Goal: Task Accomplishment & Management: Use online tool/utility

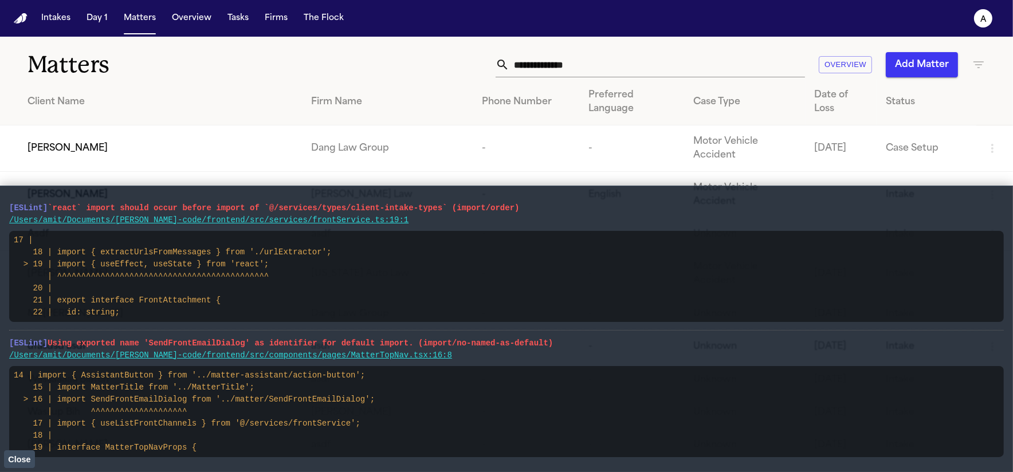
drag, startPoint x: 15, startPoint y: 456, endPoint x: 22, endPoint y: 438, distance: 19.6
click at [15, 456] on span "Close" at bounding box center [19, 459] width 22 height 9
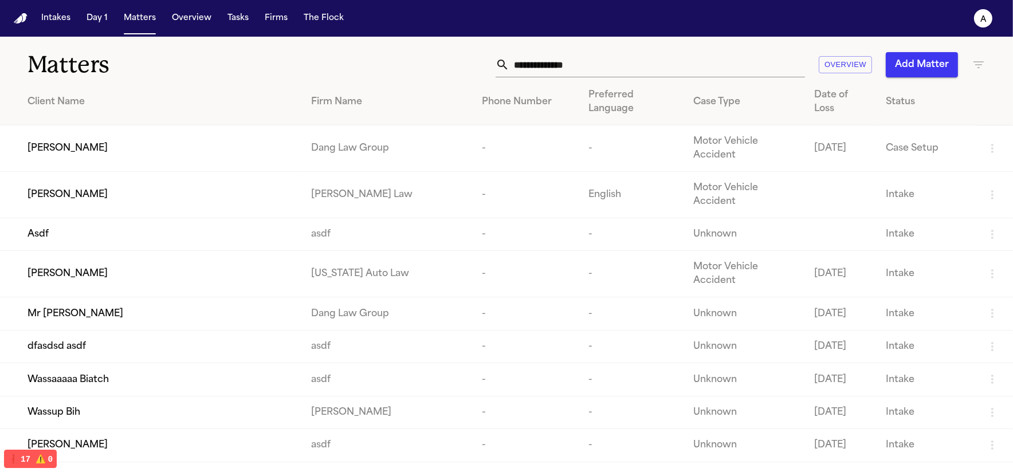
click at [123, 125] on td "[PERSON_NAME]" at bounding box center [151, 148] width 302 height 46
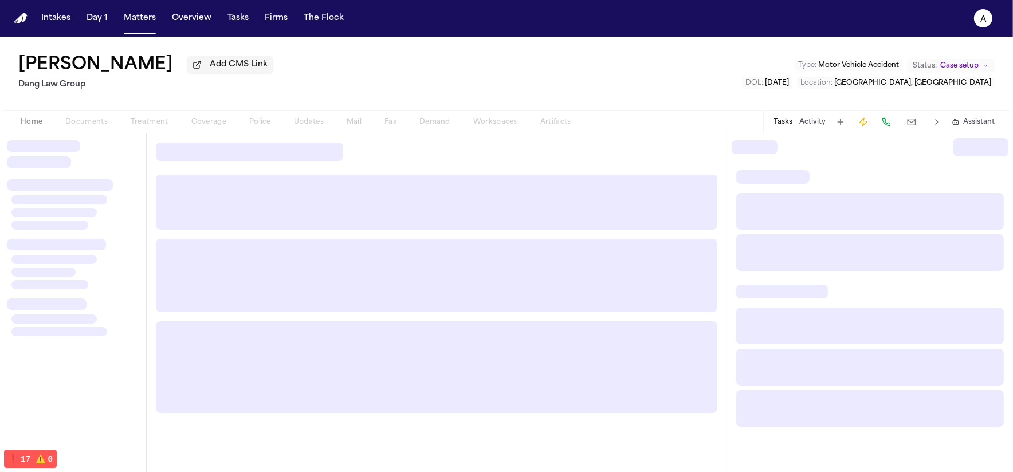
click at [907, 126] on button at bounding box center [911, 122] width 21 height 16
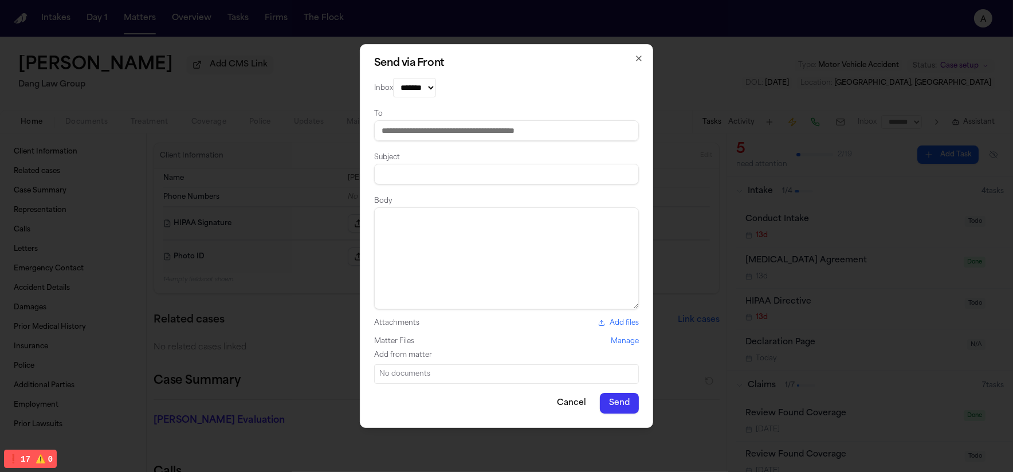
click at [434, 93] on select "*******" at bounding box center [414, 87] width 43 height 19
click at [393, 78] on select "*******" at bounding box center [414, 87] width 43 height 19
drag, startPoint x: 450, startPoint y: 129, endPoint x: 437, endPoint y: 81, distance: 49.8
click at [450, 128] on input at bounding box center [506, 130] width 265 height 21
click at [436, 81] on select "*******" at bounding box center [414, 87] width 43 height 19
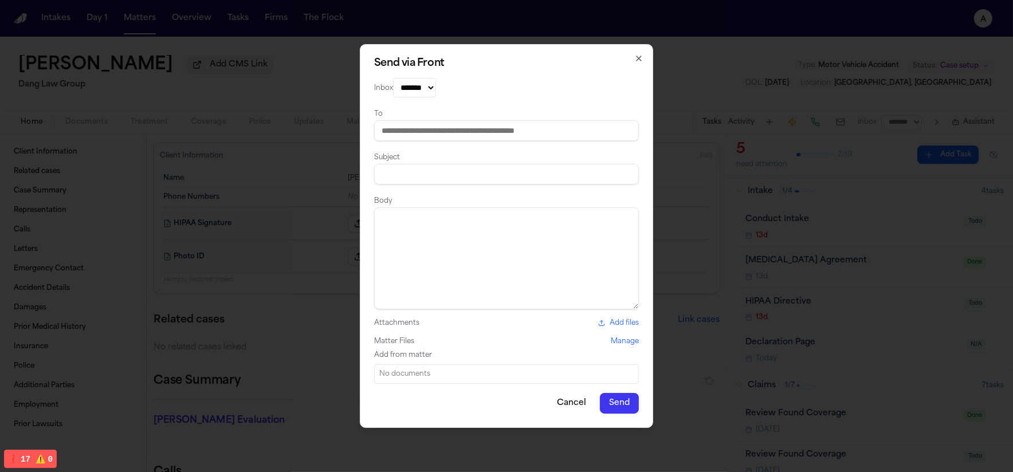
click at [556, 121] on div "To" at bounding box center [506, 124] width 265 height 34
click at [555, 124] on input at bounding box center [506, 130] width 265 height 21
click at [620, 66] on div "Send via Front Inbox ******* To Subject Body Attachments Add files Matter Files…" at bounding box center [506, 236] width 293 height 384
click at [624, 58] on h2 "Send via Front" at bounding box center [506, 63] width 265 height 10
click at [633, 54] on div "Send via Front Inbox ******* To Subject Body Attachments Add files Matter Files…" at bounding box center [506, 236] width 293 height 384
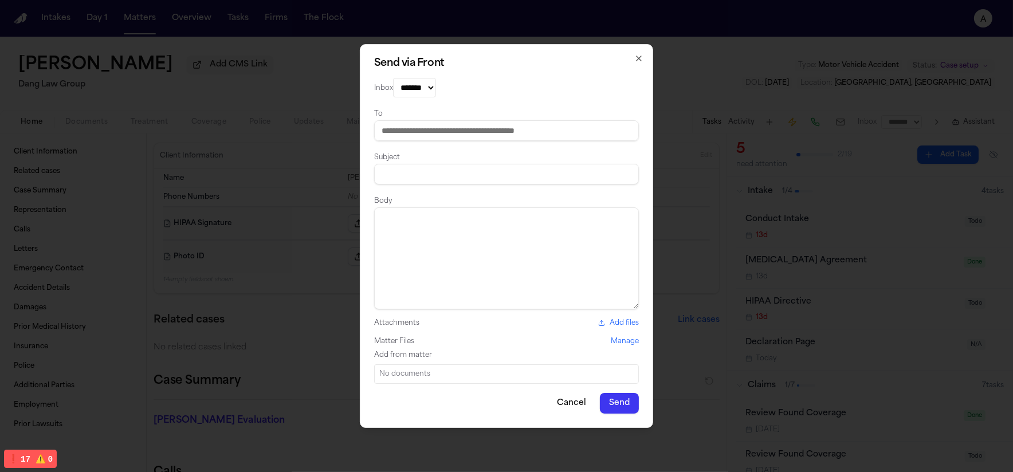
click at [632, 58] on h2 "Send via Front" at bounding box center [506, 63] width 265 height 10
click at [635, 56] on icon "button" at bounding box center [638, 58] width 9 height 9
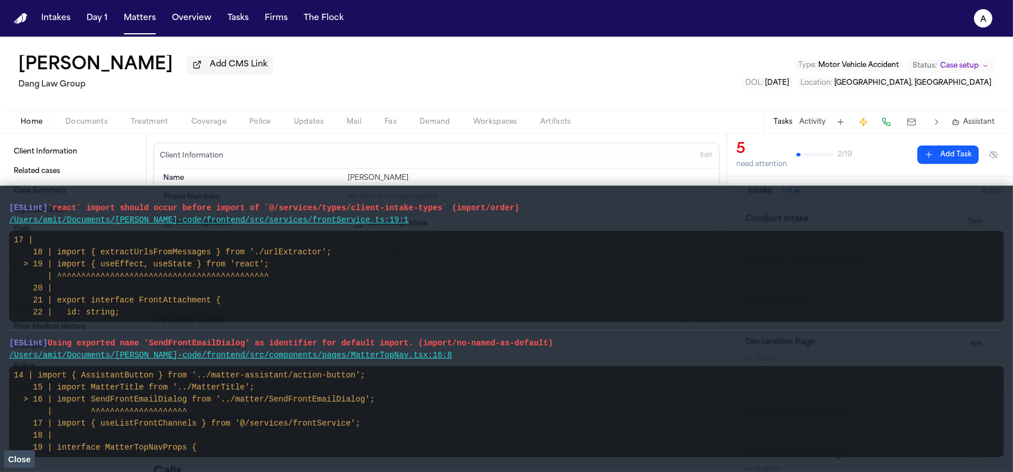
click at [909, 124] on button at bounding box center [911, 122] width 21 height 16
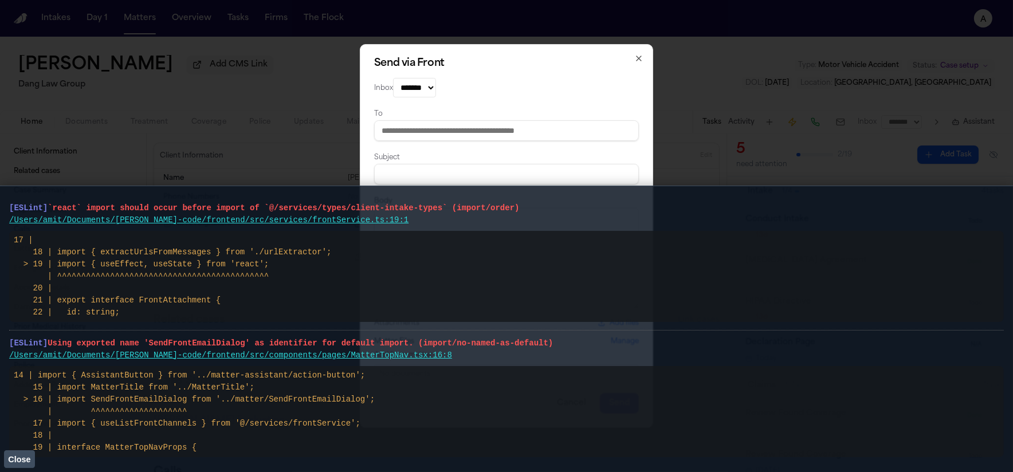
click at [425, 88] on select "*******" at bounding box center [414, 87] width 43 height 19
click at [393, 78] on select "*******" at bounding box center [414, 87] width 43 height 19
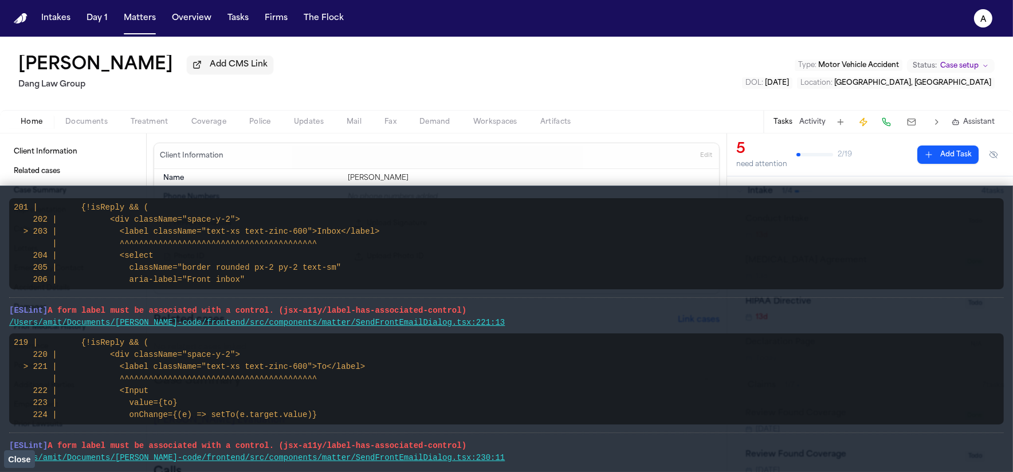
drag, startPoint x: 6, startPoint y: 339, endPoint x: 293, endPoint y: 453, distance: 308.9
click at [294, 460] on main "[ESLint] `react` import should occur before import of `@/services/types/client-…" at bounding box center [506, 329] width 1013 height 287
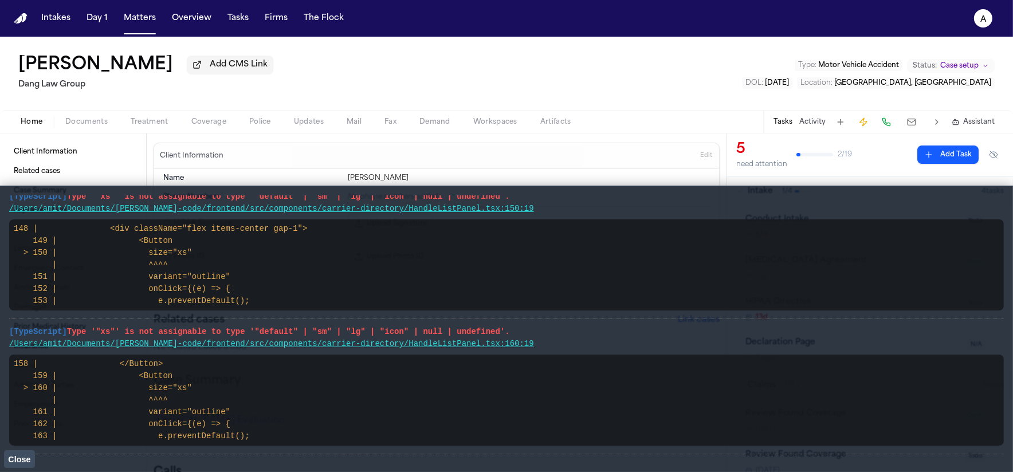
scroll to position [2659, 0]
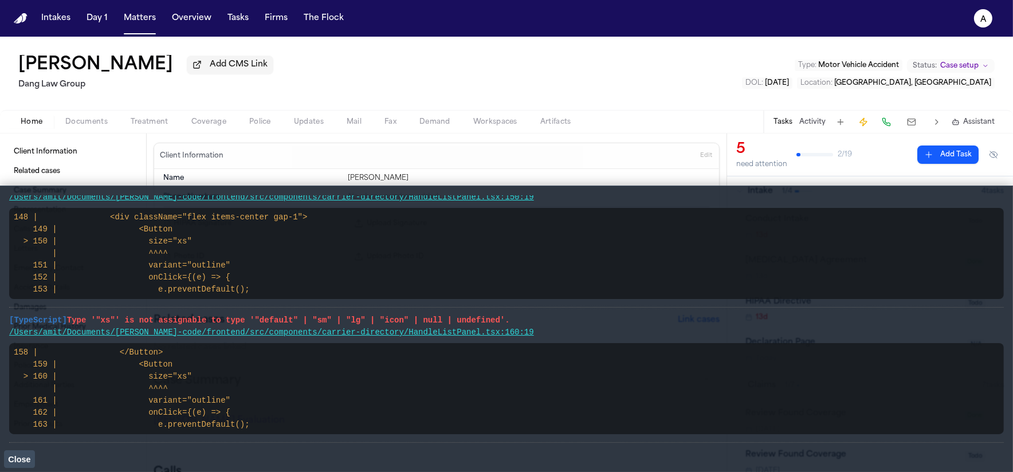
click at [8, 455] on span "Close" at bounding box center [19, 459] width 22 height 9
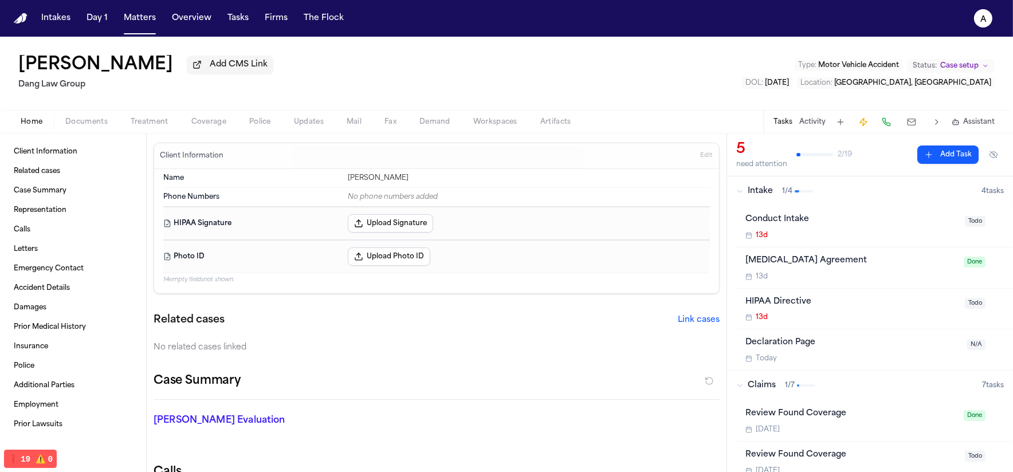
scroll to position [293, 0]
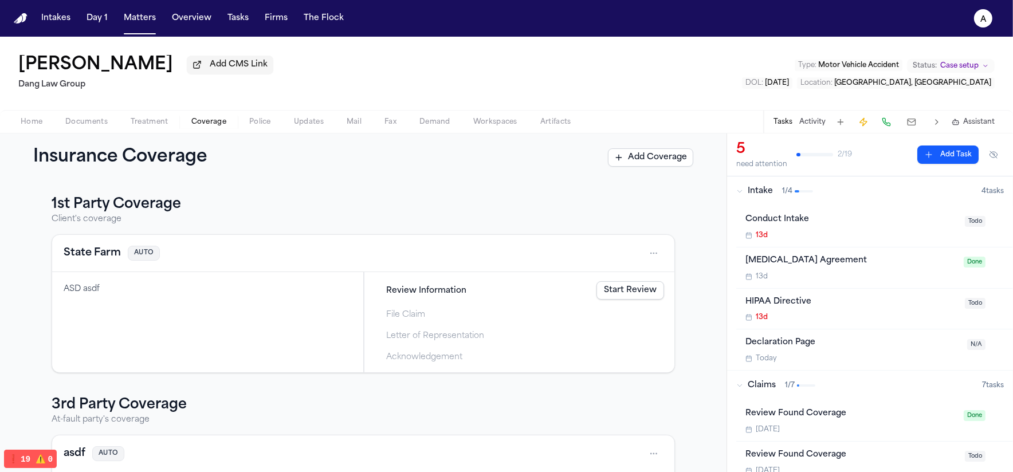
click at [222, 123] on span "Coverage" at bounding box center [208, 121] width 35 height 9
click at [966, 30] on nav "Intakes Day 1 Matters Overview Tasks Firms The Flock a" at bounding box center [506, 18] width 1013 height 37
click at [984, 21] on text "a" at bounding box center [983, 19] width 6 height 8
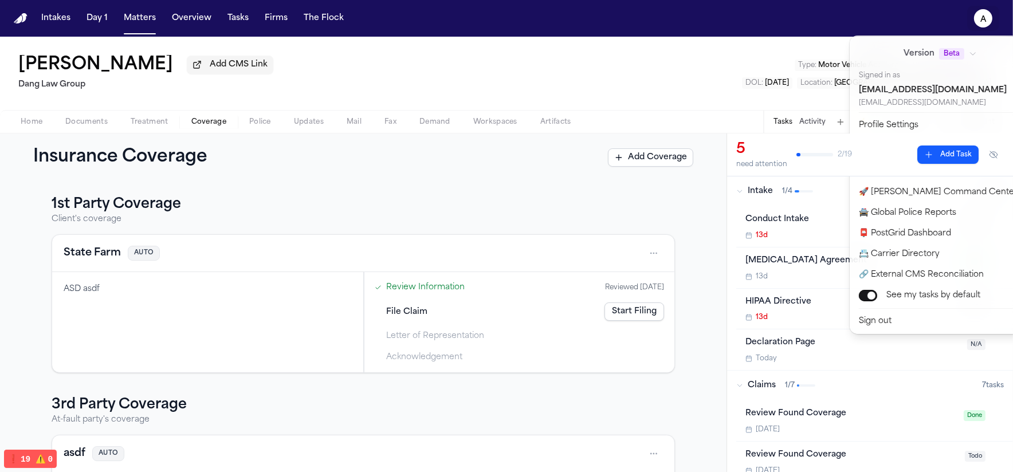
scroll to position [2659, 0]
click at [779, 80] on div "Intakes Day 1 Matters Overview Tasks Firms The Flock a Paul Maldonado Add CMS L…" at bounding box center [506, 236] width 1013 height 472
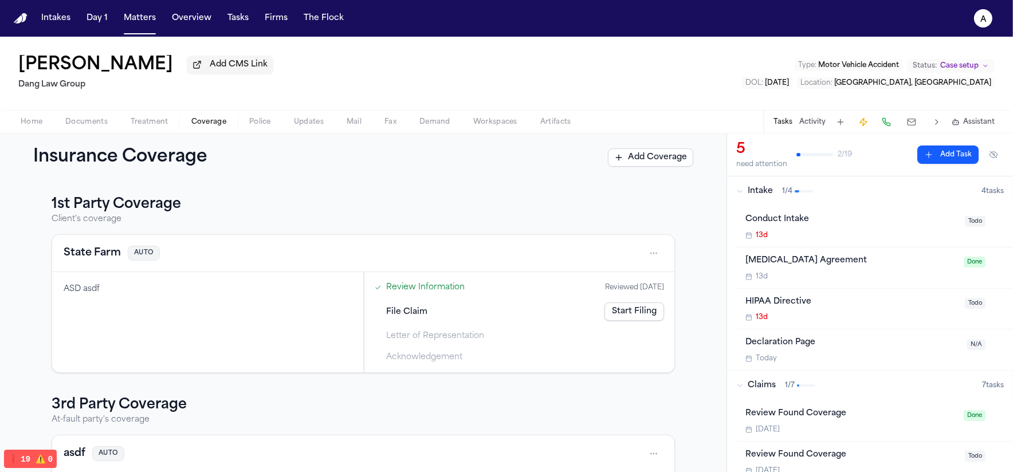
click at [919, 120] on button at bounding box center [911, 122] width 21 height 16
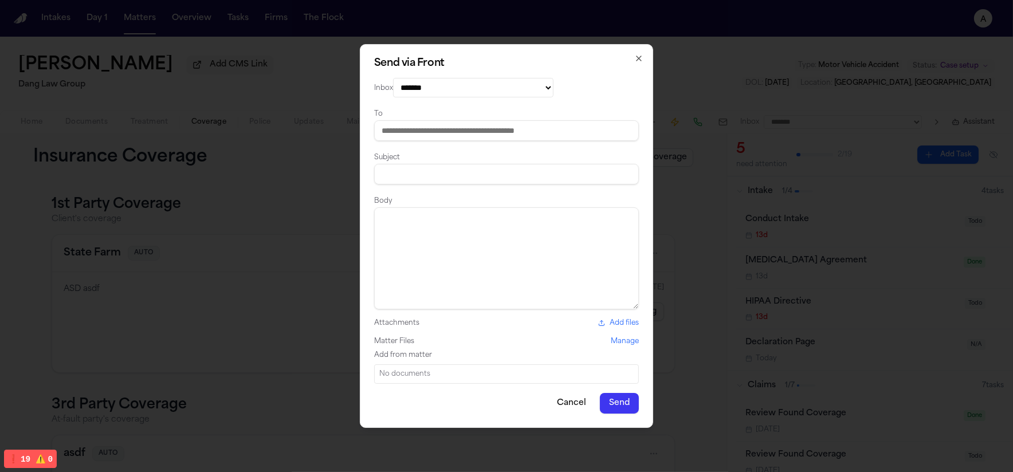
click at [554, 92] on select "**********" at bounding box center [473, 87] width 160 height 19
select select "*********"
click at [393, 78] on select "**********" at bounding box center [473, 87] width 160 height 19
click at [504, 143] on div "**********" at bounding box center [506, 236] width 293 height 384
click at [506, 138] on input at bounding box center [506, 130] width 265 height 21
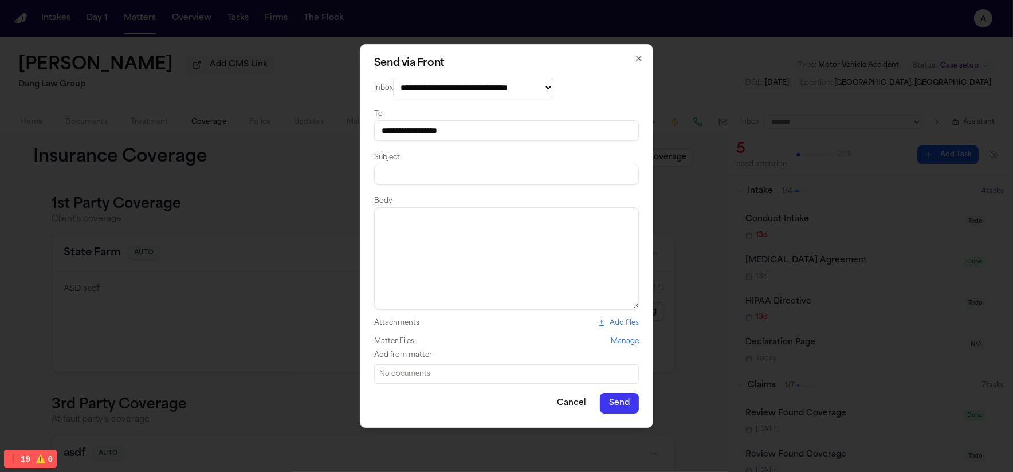
type input "**********"
type input "****"
type textarea "****"
click at [623, 413] on button "Send" at bounding box center [619, 403] width 39 height 21
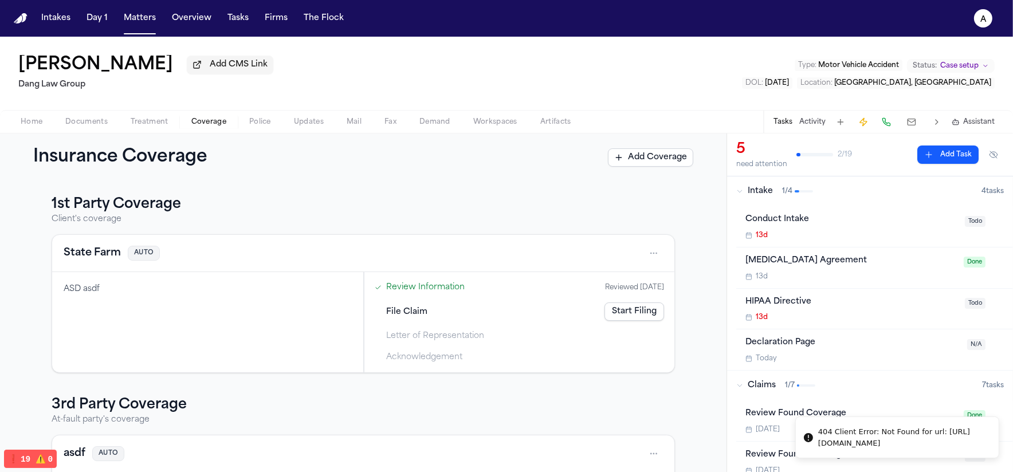
click at [883, 442] on div "404 Client Error: Not Found for url: https://api2.frontapp.com/tags/tag_65han2" at bounding box center [903, 437] width 171 height 22
copy div "404 Client Error: Not Found for url: https://api2.frontapp.com/tags/tag_65han2"
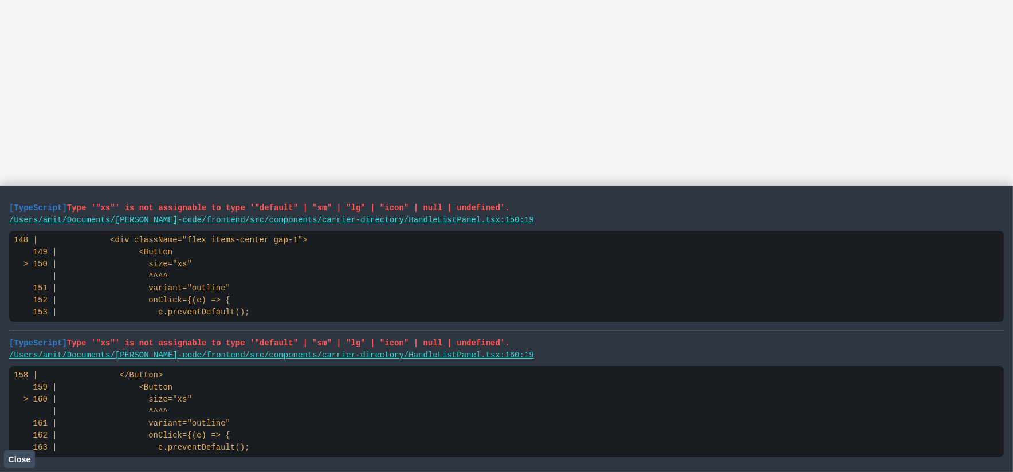
click at [13, 462] on span "Close" at bounding box center [19, 459] width 22 height 9
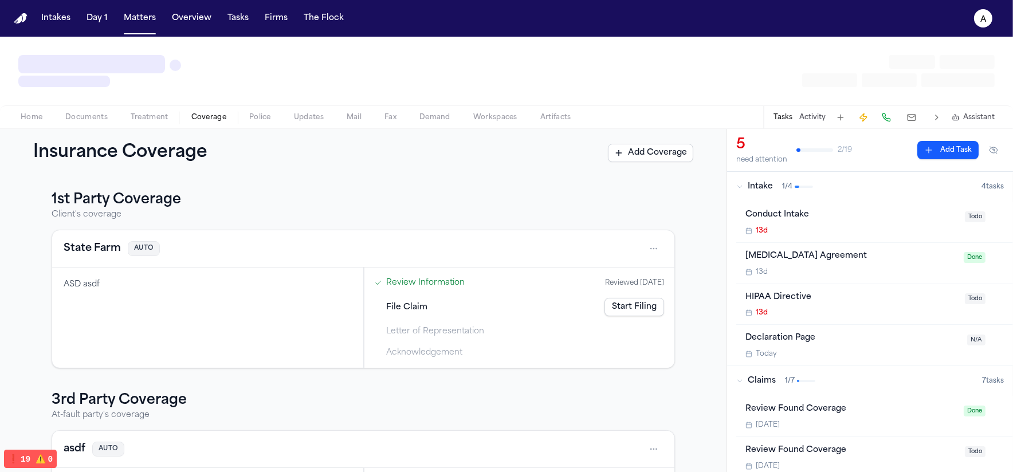
click at [912, 115] on button at bounding box center [911, 117] width 21 height 16
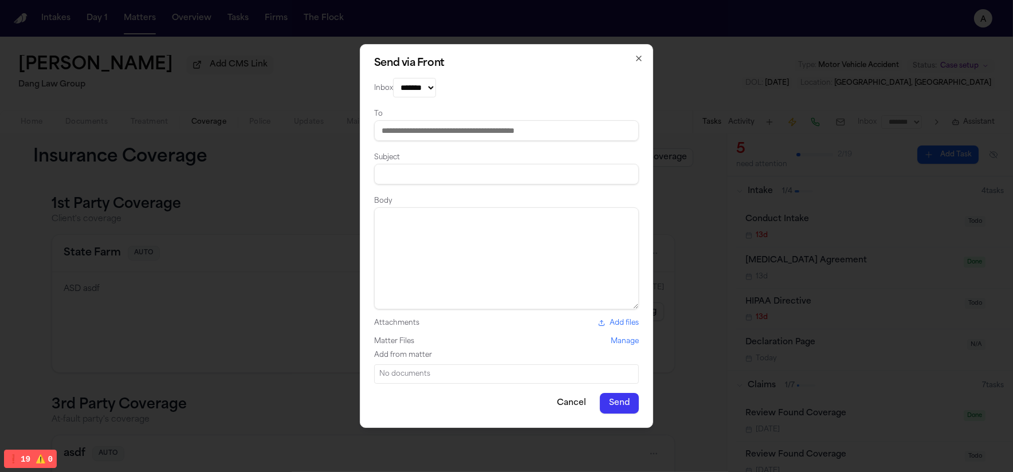
click at [436, 95] on select "*******" at bounding box center [414, 87] width 43 height 19
click at [426, 89] on select "*******" at bounding box center [414, 87] width 43 height 19
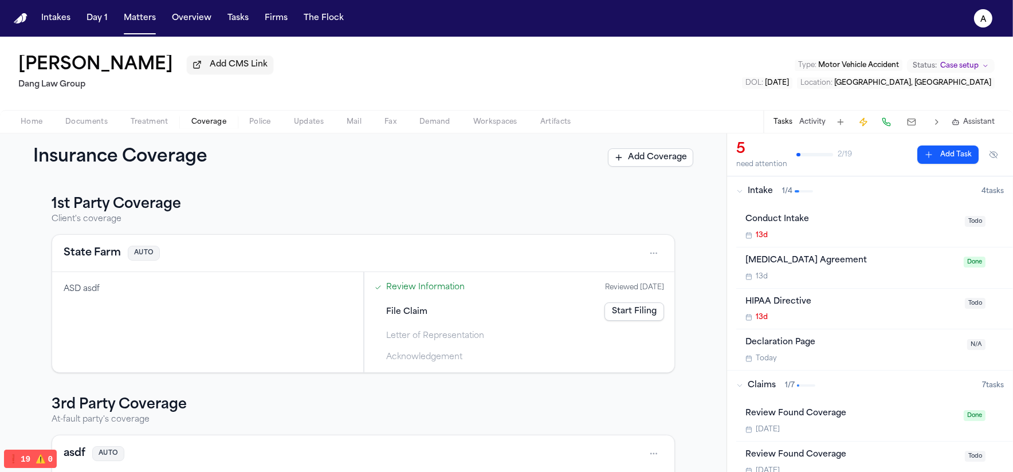
click at [915, 127] on button at bounding box center [911, 122] width 21 height 16
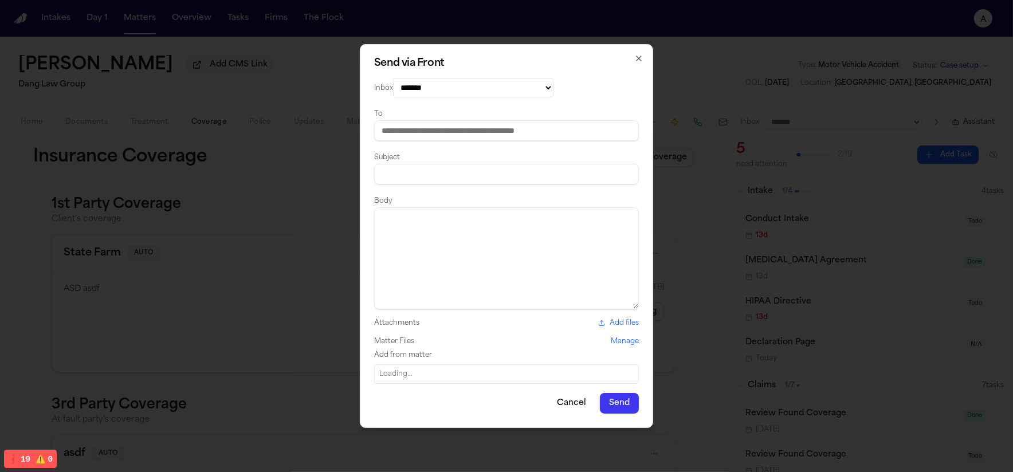
click at [442, 81] on select "**********" at bounding box center [473, 87] width 160 height 19
select select "*********"
click at [393, 78] on select "**********" at bounding box center [473, 87] width 160 height 19
click at [454, 127] on input at bounding box center [506, 130] width 265 height 21
type input "**********"
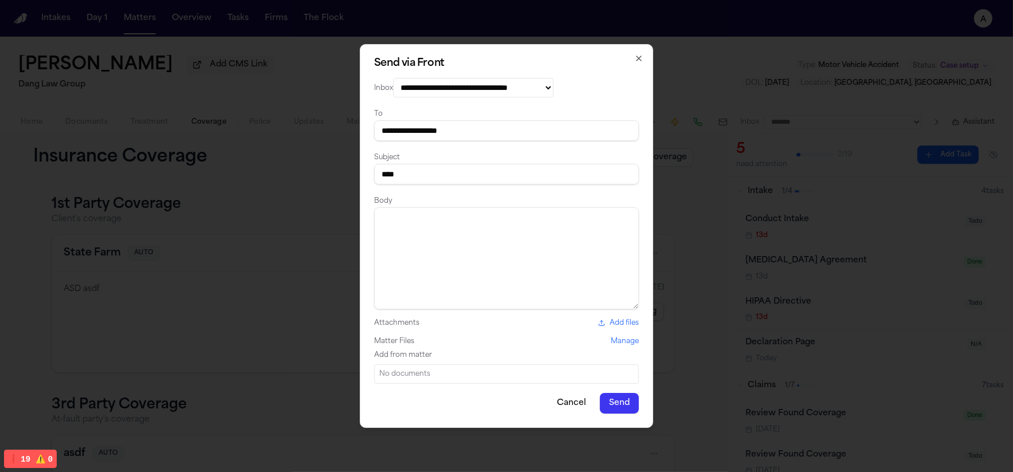
type input "****"
type textarea "****"
click at [622, 410] on button "Send" at bounding box center [619, 403] width 39 height 21
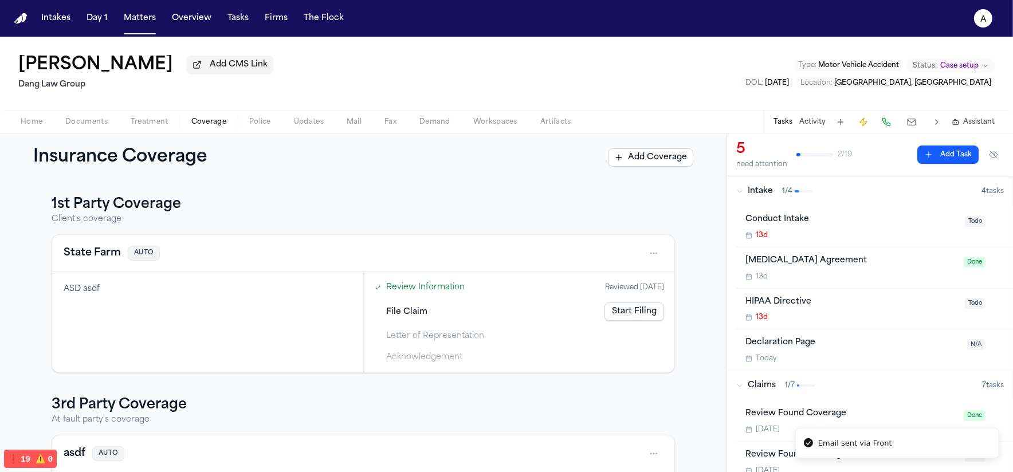
click at [908, 121] on button at bounding box center [911, 122] width 21 height 16
select select "*********"
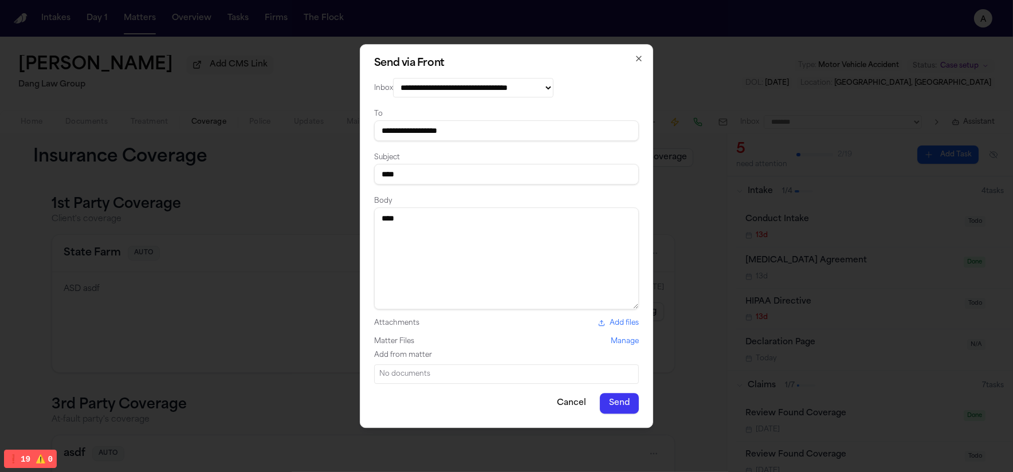
click at [611, 327] on label "Add files" at bounding box center [618, 323] width 41 height 9
click at [0, 0] on input "Add files" at bounding box center [0, 0] width 0 height 0
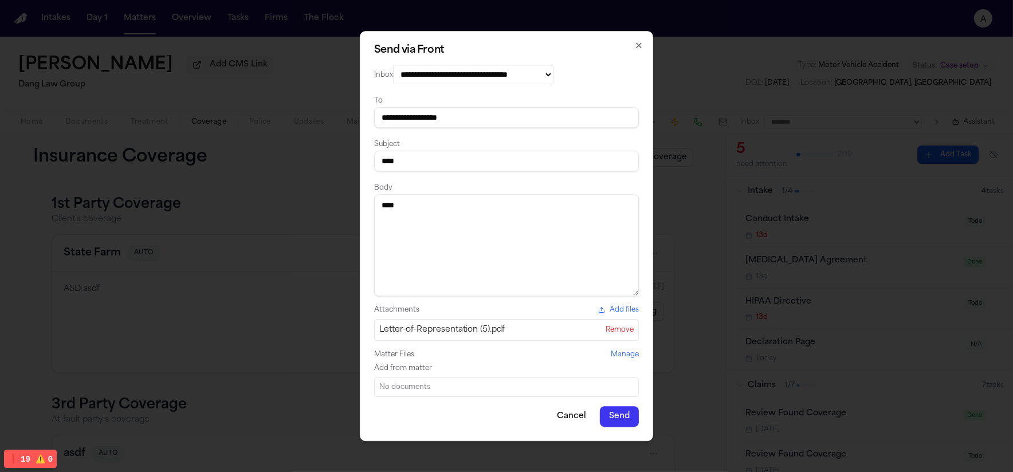
click at [620, 412] on button "Send" at bounding box center [619, 416] width 39 height 21
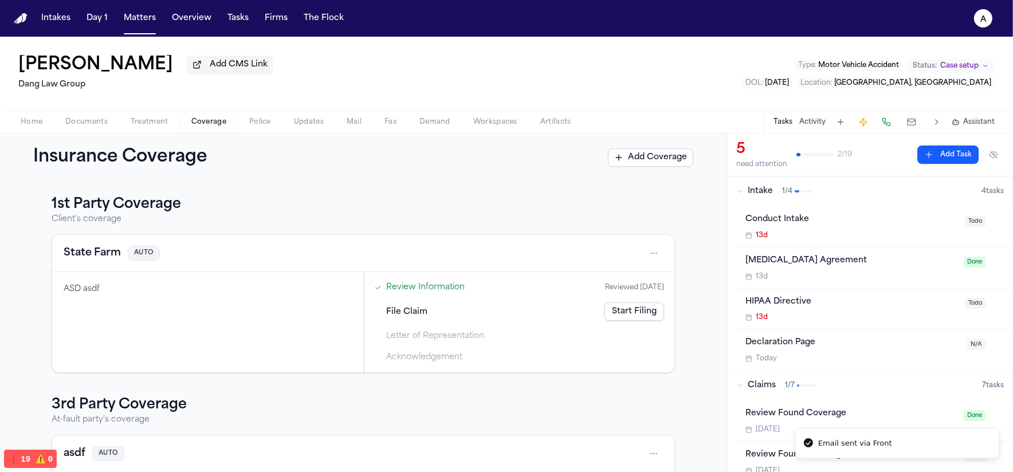
click at [908, 123] on button at bounding box center [911, 122] width 21 height 16
select select "*********"
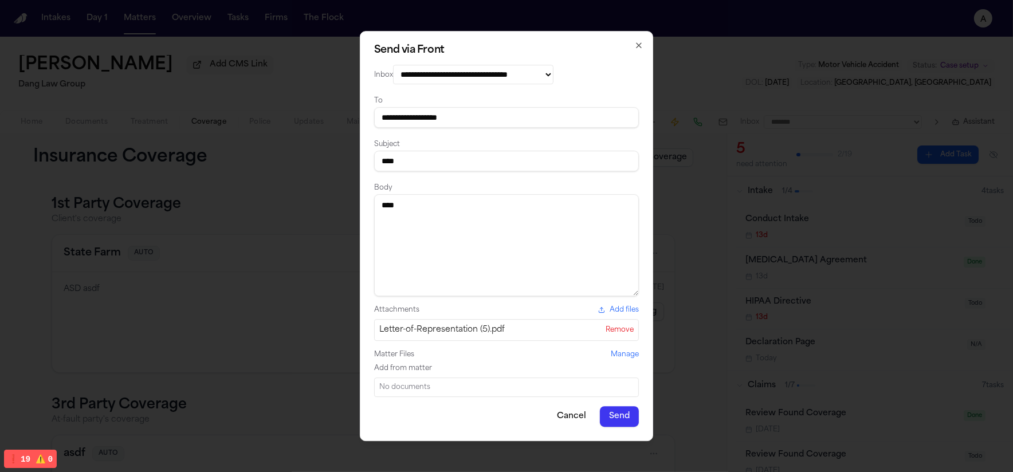
click at [610, 327] on button "Remove" at bounding box center [620, 329] width 28 height 9
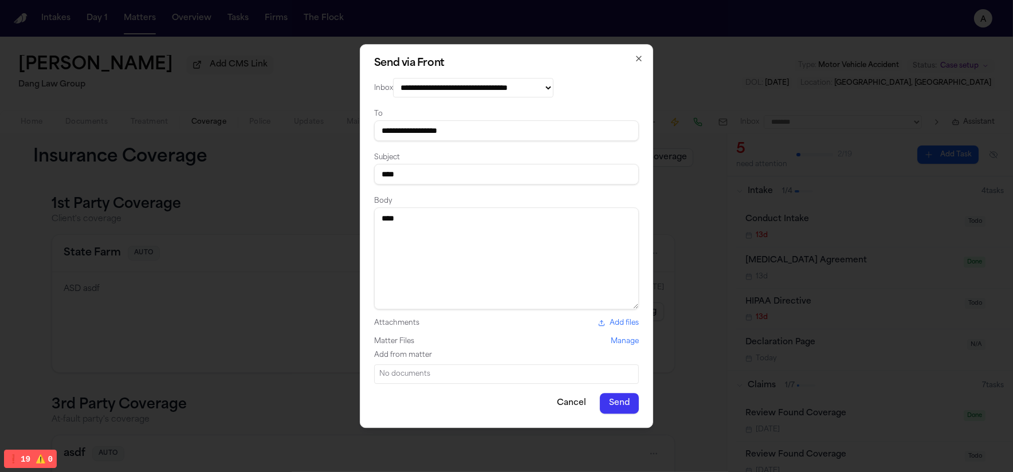
click at [619, 344] on button "Manage" at bounding box center [625, 341] width 28 height 9
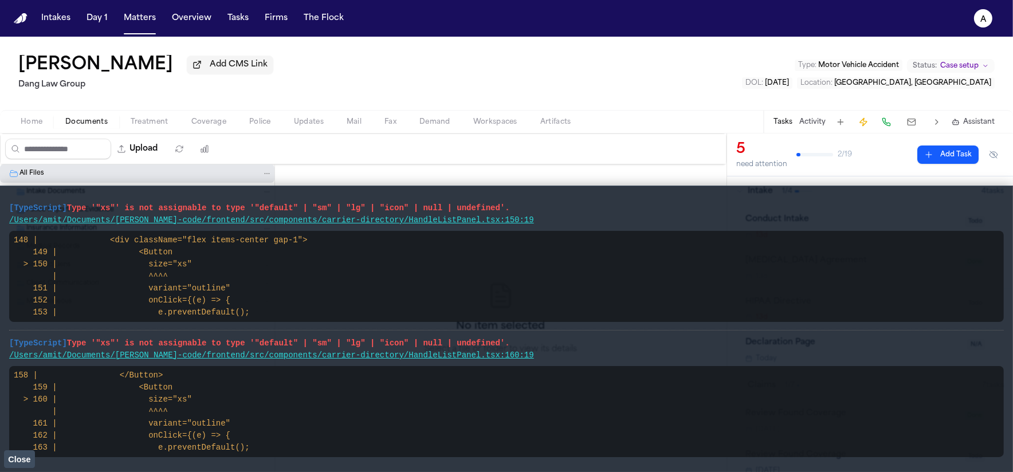
click at [20, 457] on span "Close" at bounding box center [19, 459] width 22 height 9
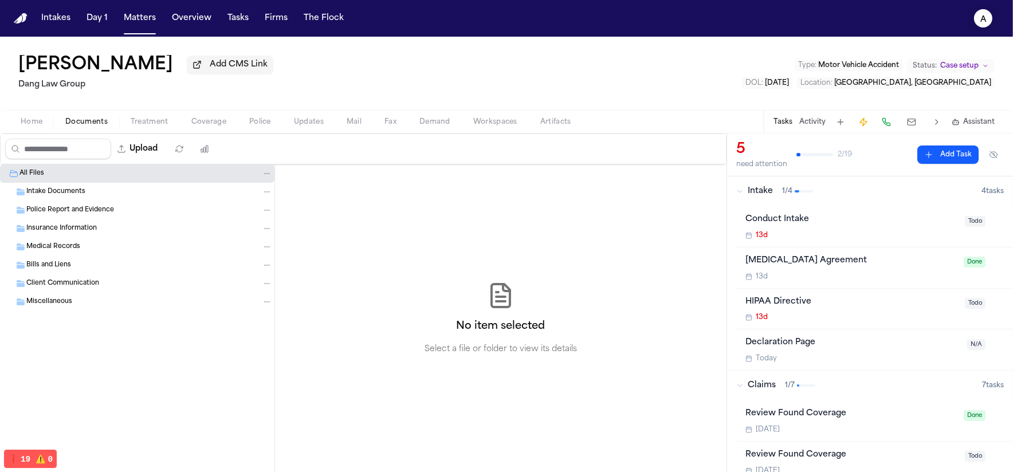
click at [988, 22] on icon "a" at bounding box center [983, 18] width 18 height 18
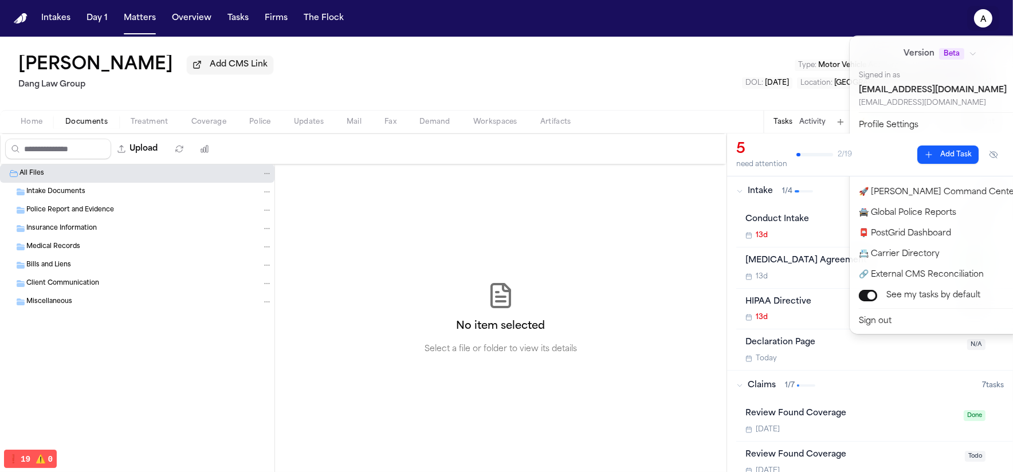
click at [889, 152] on button "[PERSON_NAME] Templates" at bounding box center [947, 151] width 191 height 21
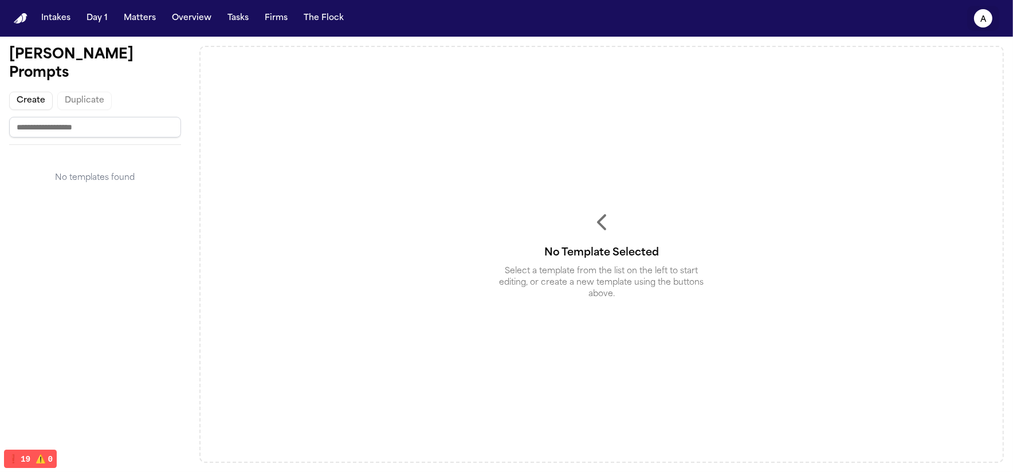
click at [974, 12] on button "a" at bounding box center [983, 18] width 32 height 25
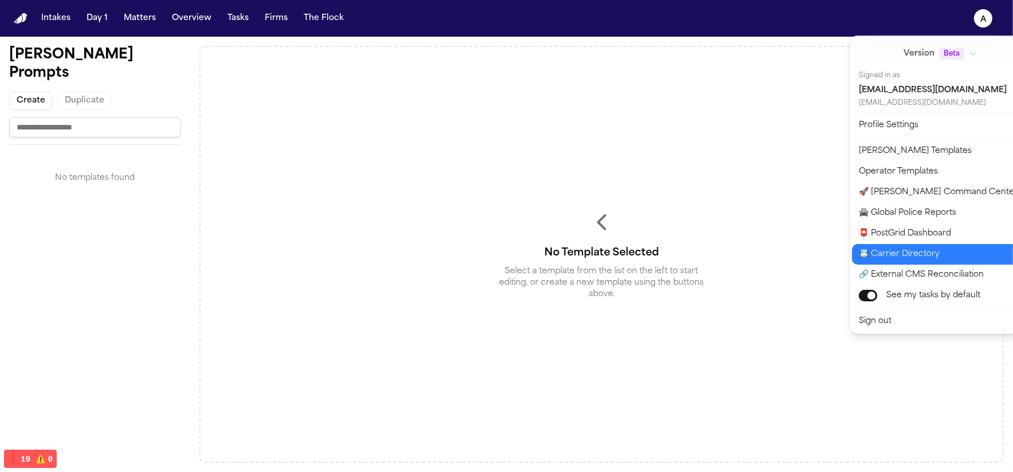
click at [905, 250] on button "📇 Carrier Directory" at bounding box center [947, 254] width 191 height 21
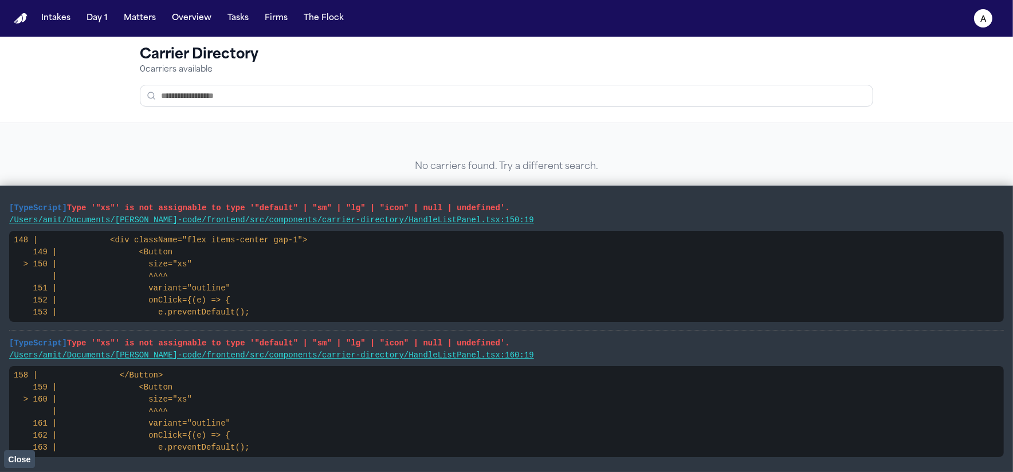
click at [17, 468] on main "[TypeScript] Type '"xs"' is not assignable to type '"default" | "sm" | "lg" | "…" at bounding box center [506, 329] width 1013 height 287
click at [17, 465] on button "Close" at bounding box center [19, 458] width 31 height 17
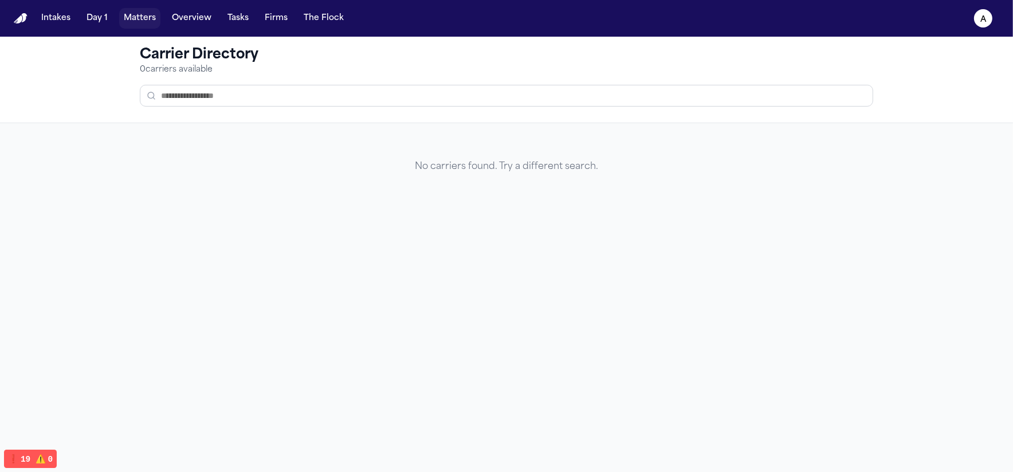
click at [121, 21] on button "Matters" at bounding box center [139, 18] width 41 height 21
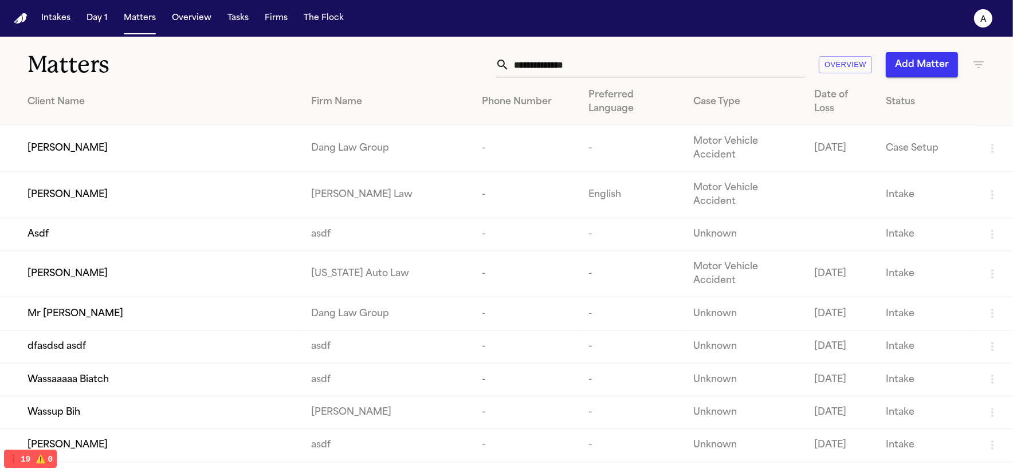
click at [156, 125] on td "Paul Maldonado" at bounding box center [151, 148] width 302 height 46
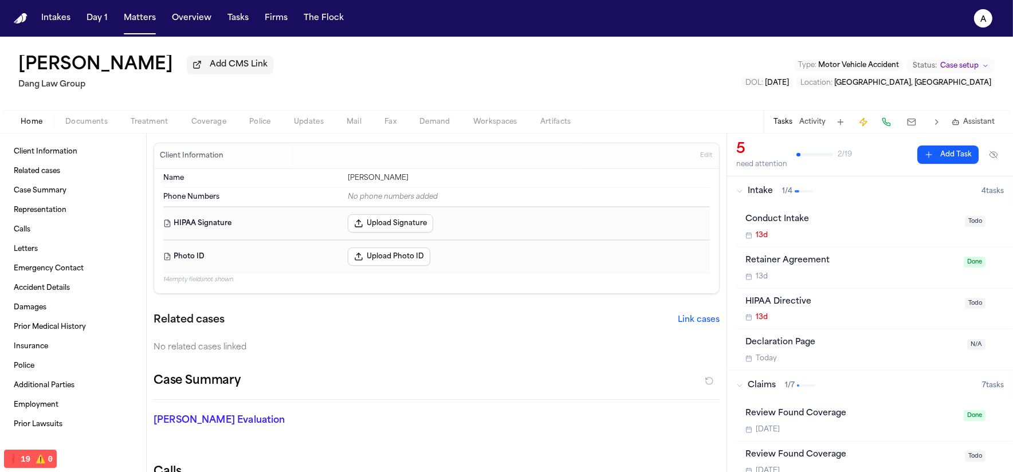
click at [913, 125] on button at bounding box center [911, 122] width 21 height 16
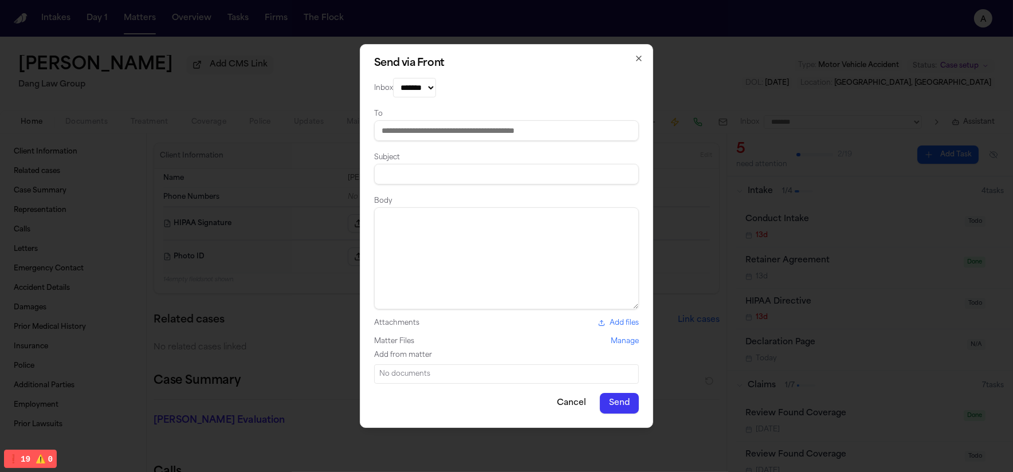
click at [411, 360] on div "Add from matter" at bounding box center [506, 355] width 265 height 9
click at [384, 358] on div "Add from matter" at bounding box center [506, 355] width 265 height 9
click at [390, 370] on div "No documents" at bounding box center [506, 374] width 254 height 9
click at [389, 374] on div "No documents" at bounding box center [506, 374] width 254 height 9
click at [389, 376] on div "No documents" at bounding box center [506, 374] width 254 height 9
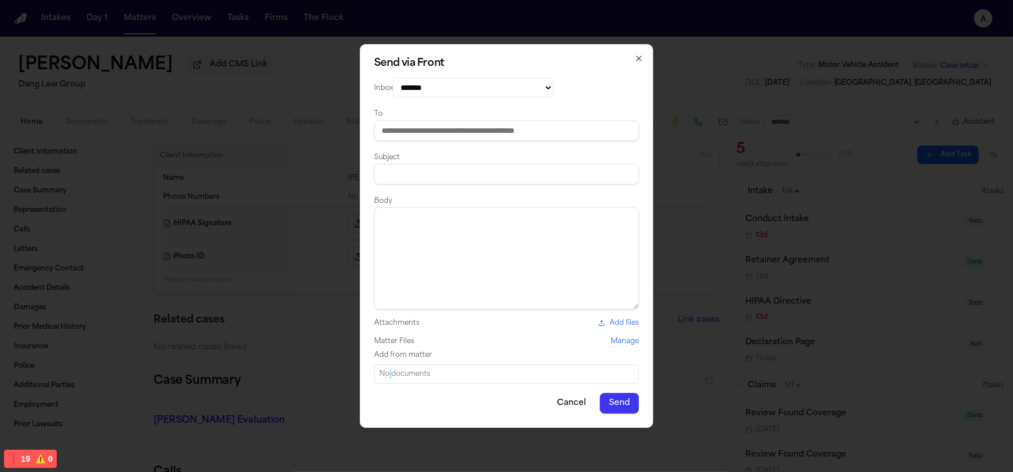
click at [389, 376] on div "No documents" at bounding box center [506, 374] width 254 height 9
click at [390, 376] on div "No documents" at bounding box center [506, 374] width 254 height 9
click at [390, 377] on div "No documents" at bounding box center [506, 374] width 254 height 9
click at [392, 368] on div "No documents" at bounding box center [506, 373] width 265 height 19
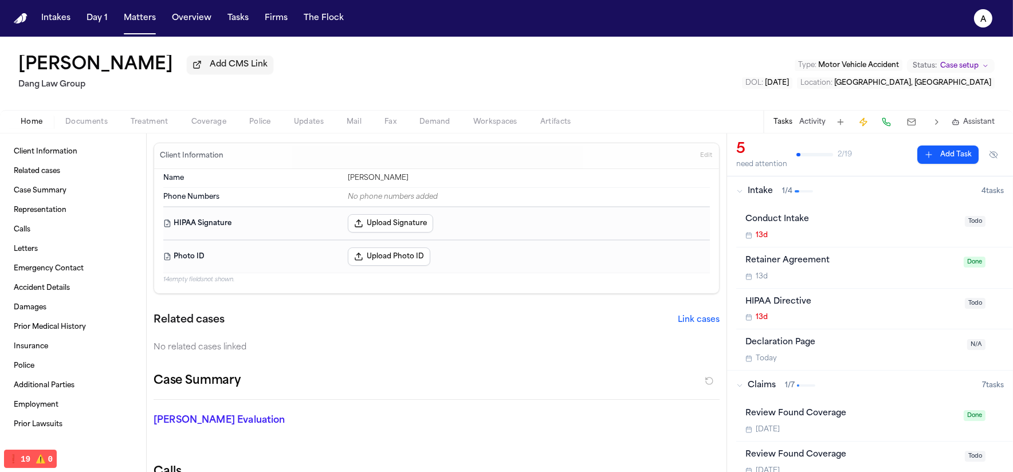
click at [76, 116] on div "Home Documents Treatment Coverage Police Updates Mail Fax Demand Workspaces Art…" at bounding box center [506, 121] width 1013 height 23
click at [79, 123] on span "Documents" at bounding box center [86, 121] width 42 height 9
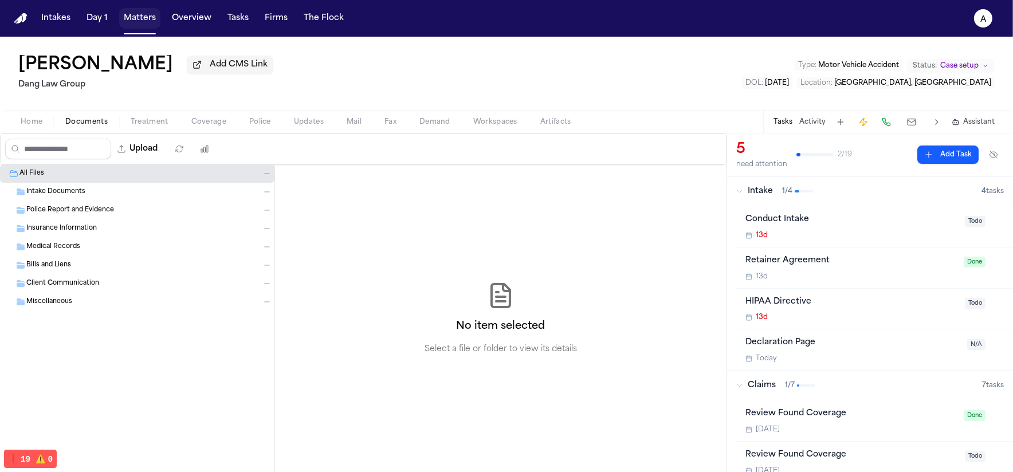
drag, startPoint x: 119, startPoint y: 20, endPoint x: 124, endPoint y: 28, distance: 8.7
click at [120, 21] on button "Matters" at bounding box center [139, 18] width 41 height 21
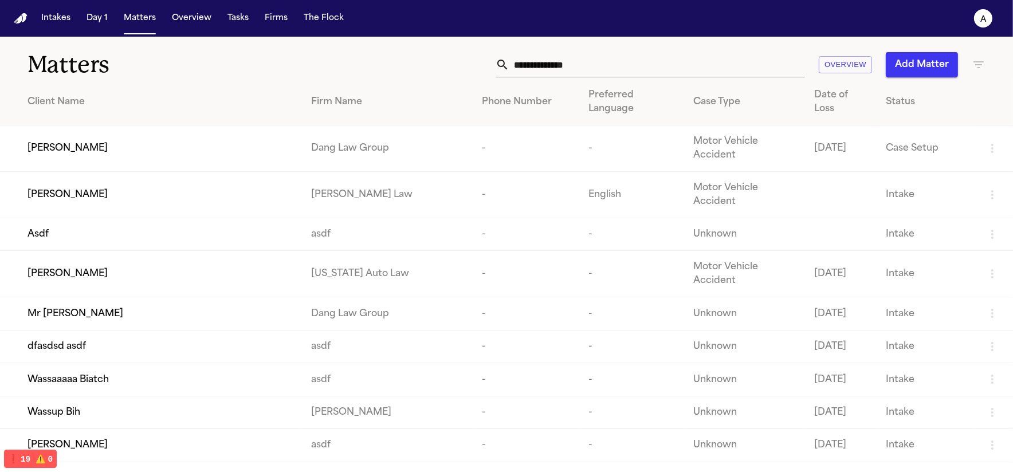
click at [153, 396] on td "Wassup Bih" at bounding box center [151, 412] width 302 height 33
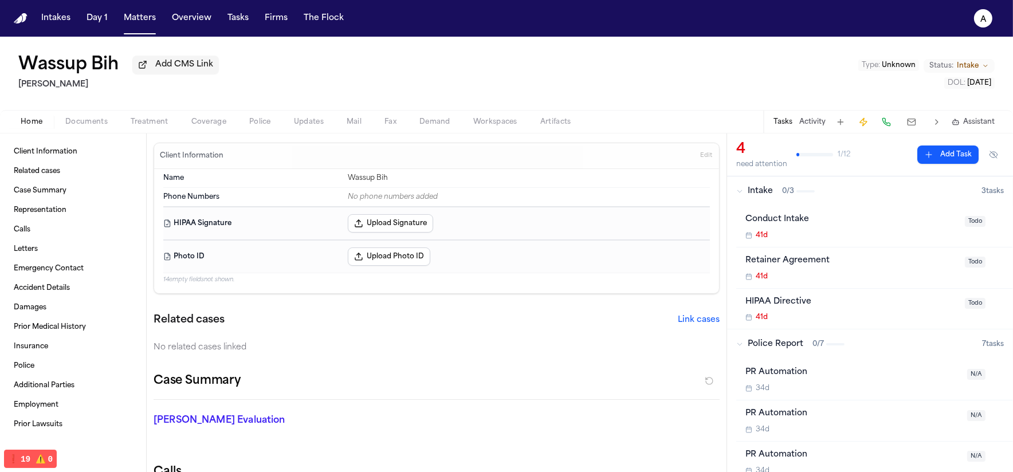
click at [907, 124] on button at bounding box center [911, 122] width 21 height 16
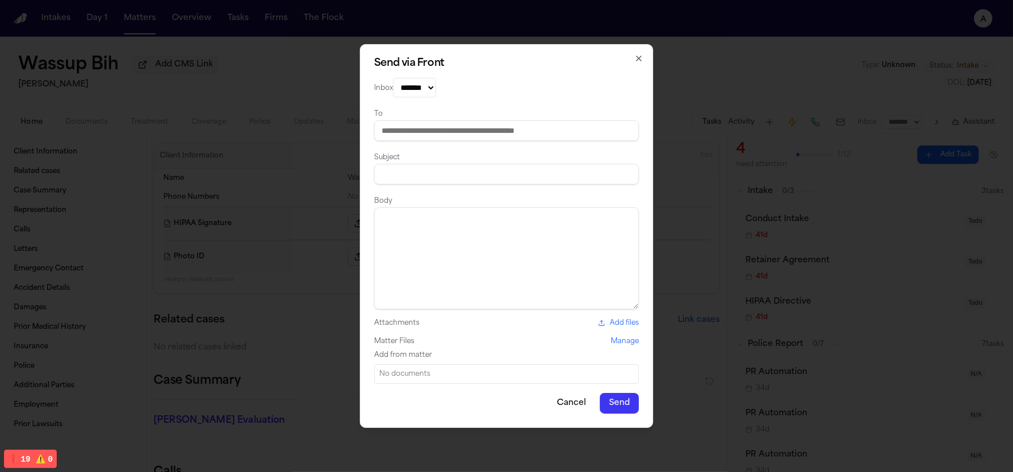
click at [430, 375] on div "No documents" at bounding box center [506, 374] width 254 height 9
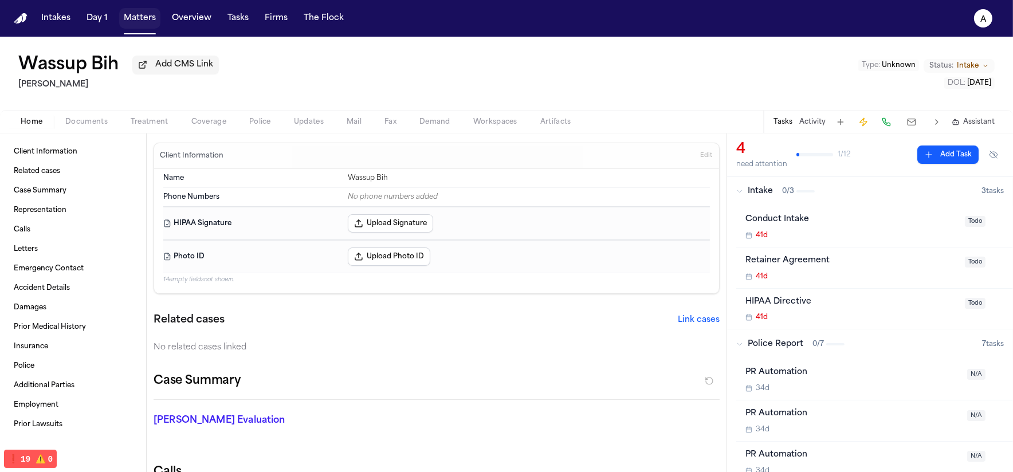
drag, startPoint x: 121, startPoint y: 20, endPoint x: 131, endPoint y: 32, distance: 14.7
click at [121, 20] on button "Matters" at bounding box center [139, 18] width 41 height 21
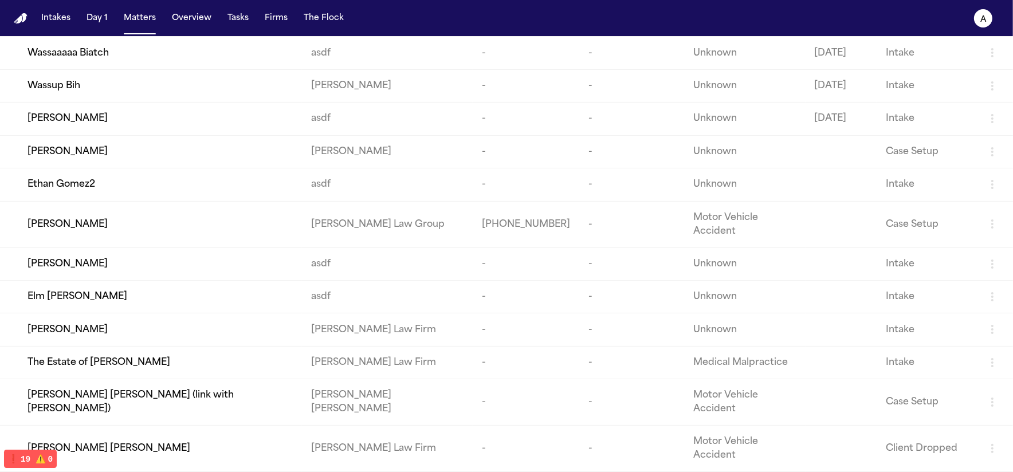
scroll to position [536, 0]
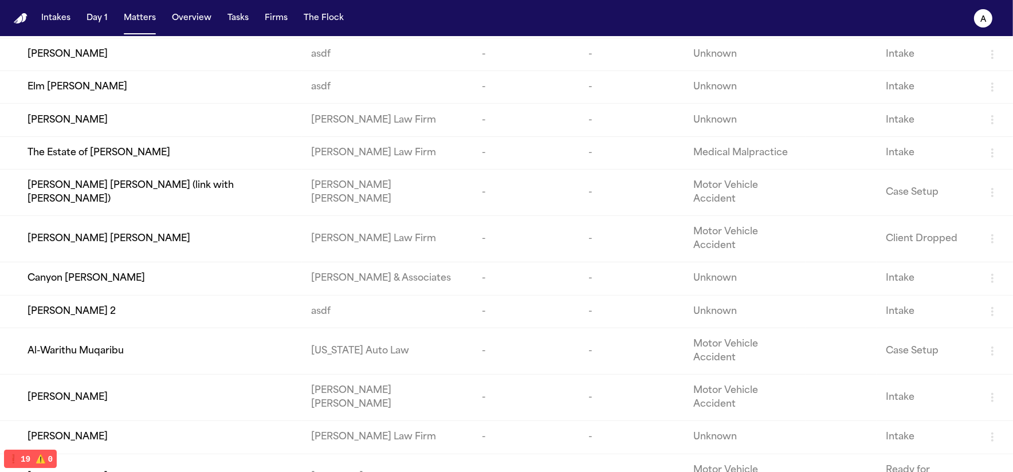
click at [98, 272] on span "Canyon [PERSON_NAME]" at bounding box center [86, 279] width 117 height 14
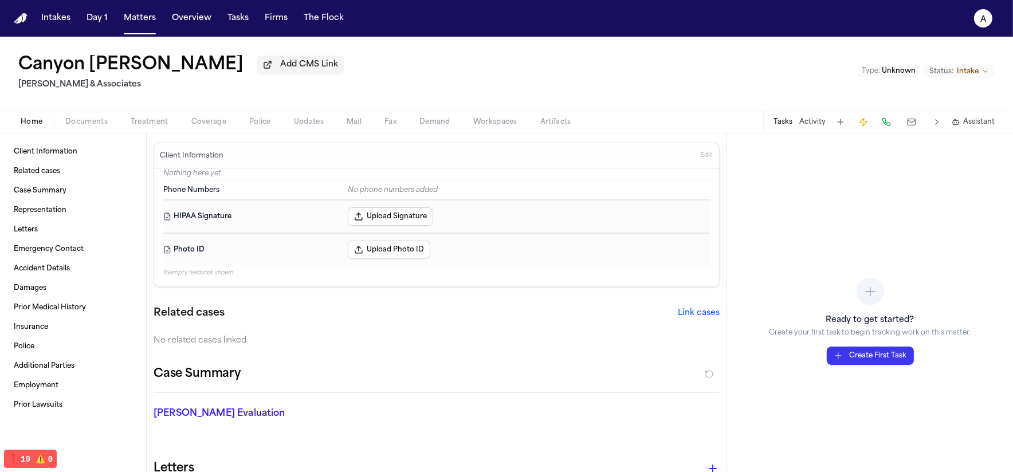
click at [108, 120] on button "Documents" at bounding box center [86, 122] width 65 height 14
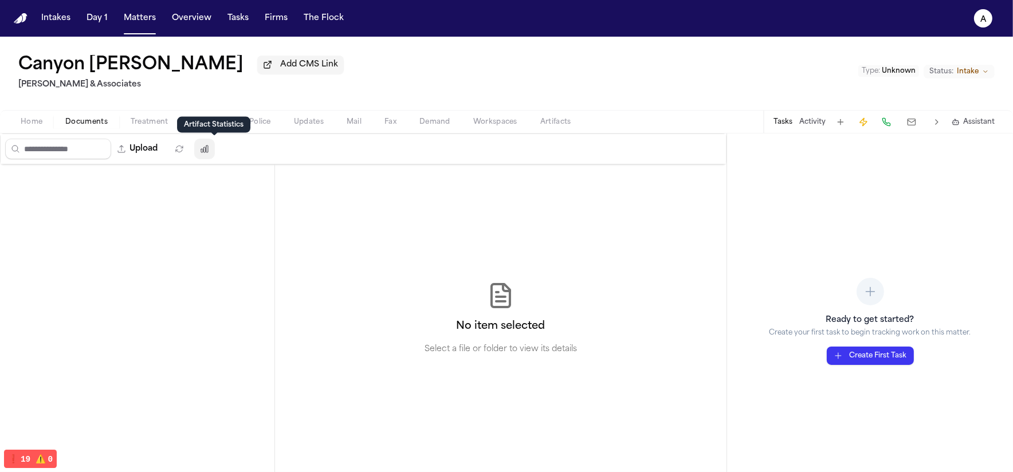
click at [205, 146] on button "button" at bounding box center [204, 149] width 21 height 21
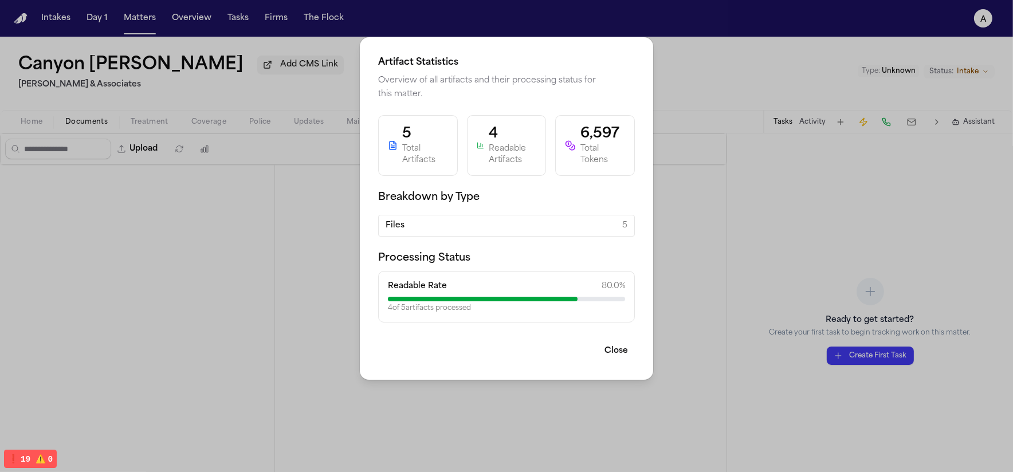
click at [227, 272] on div "Artifact Statistics Overview of all artifacts and their processing status for t…" at bounding box center [506, 236] width 1013 height 472
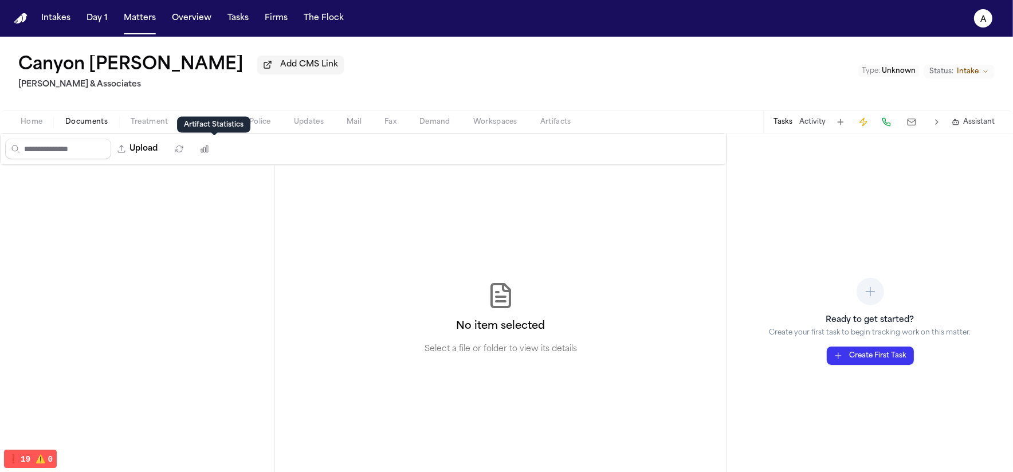
click at [83, 125] on span "Documents" at bounding box center [86, 121] width 42 height 9
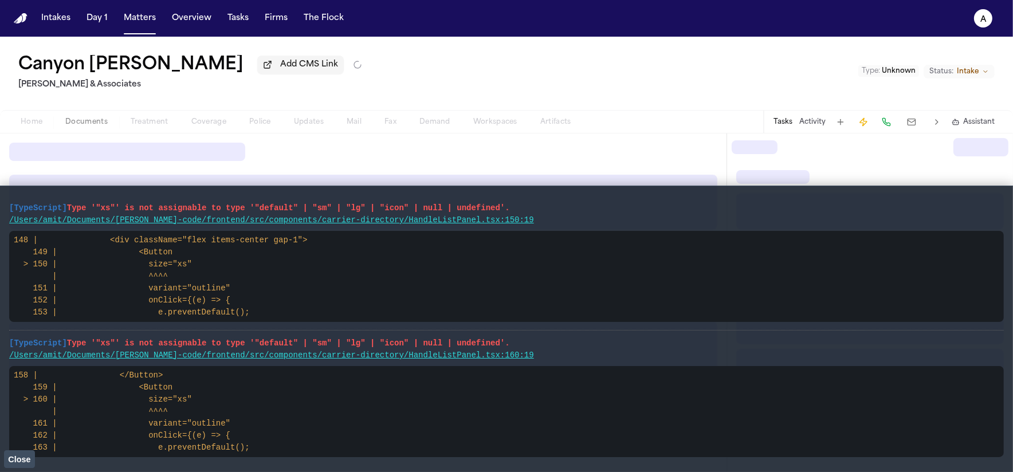
click at [17, 453] on button "Close" at bounding box center [19, 458] width 31 height 17
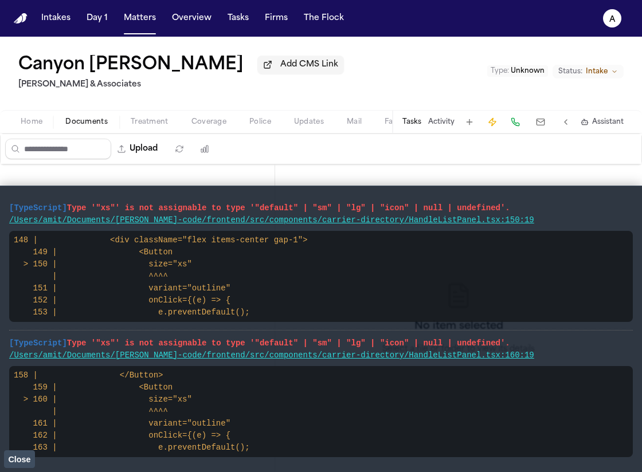
click at [480, 110] on div "Canyon [PERSON_NAME] Add CMS Link [PERSON_NAME] & Associates Type : Unknown Sta…" at bounding box center [321, 73] width 642 height 73
click at [23, 455] on span "Close" at bounding box center [19, 459] width 22 height 9
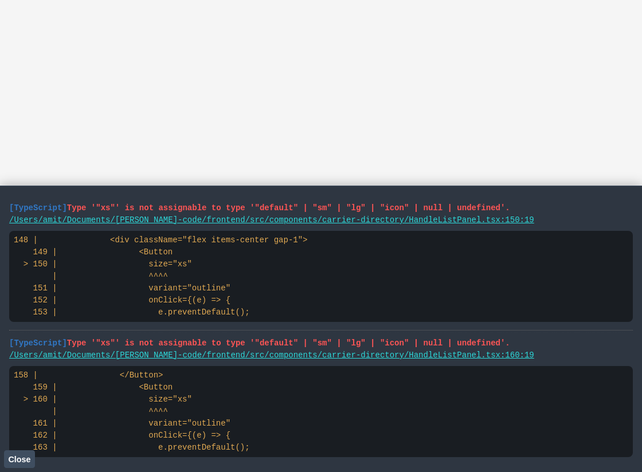
click at [15, 462] on span "Close" at bounding box center [19, 459] width 22 height 9
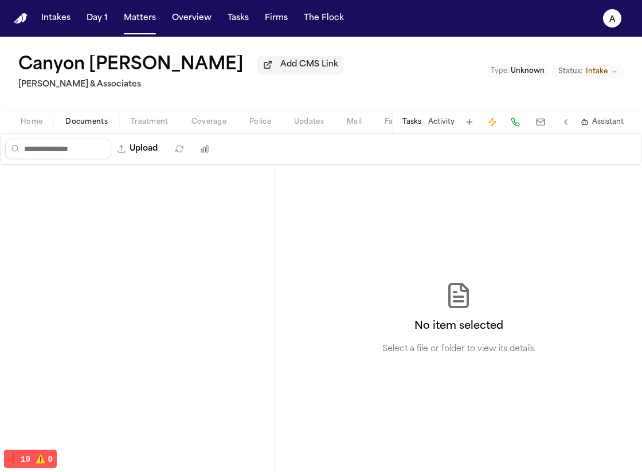
click at [176, 125] on button "Treatment" at bounding box center [149, 122] width 61 height 14
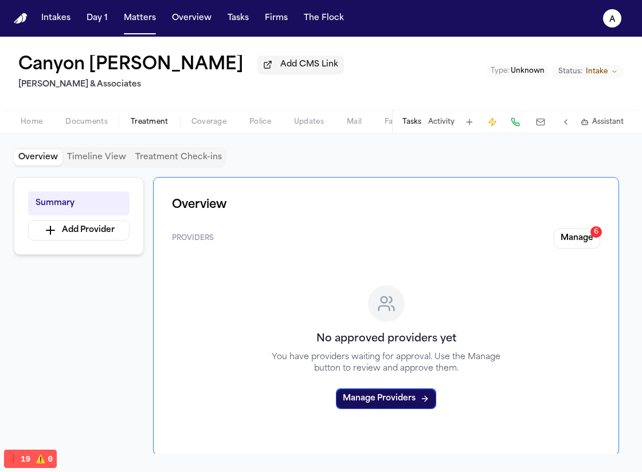
click at [108, 116] on div "Home Documents Treatment Coverage Police Updates Mail Fax Demand Workspaces Art…" at bounding box center [321, 121] width 642 height 23
click at [91, 119] on span "Documents" at bounding box center [86, 121] width 42 height 9
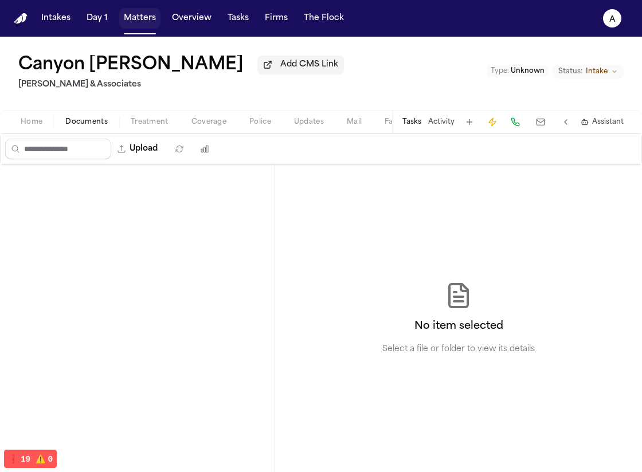
click at [142, 13] on button "Matters" at bounding box center [139, 18] width 41 height 21
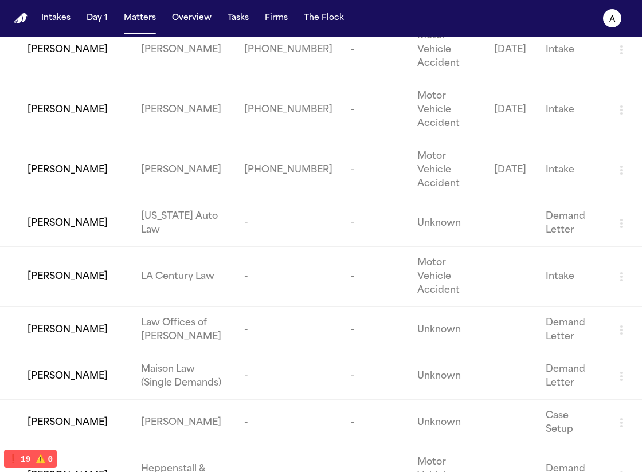
scroll to position [1788, 0]
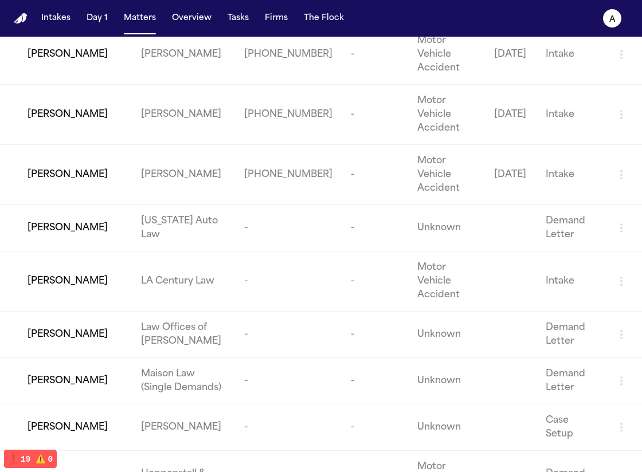
click at [32, 421] on span "[PERSON_NAME]" at bounding box center [68, 428] width 80 height 14
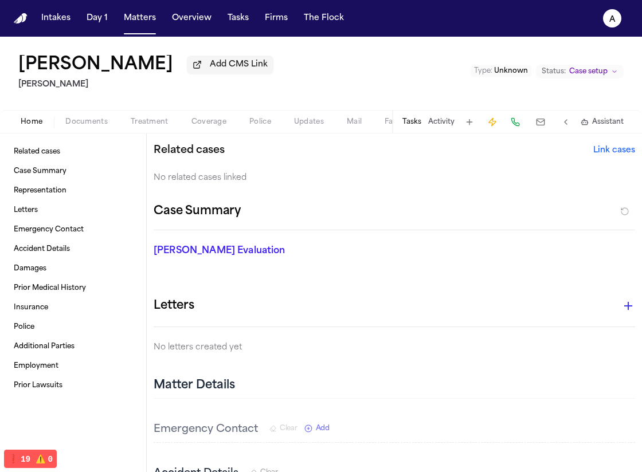
click at [98, 123] on span "Documents" at bounding box center [86, 121] width 42 height 9
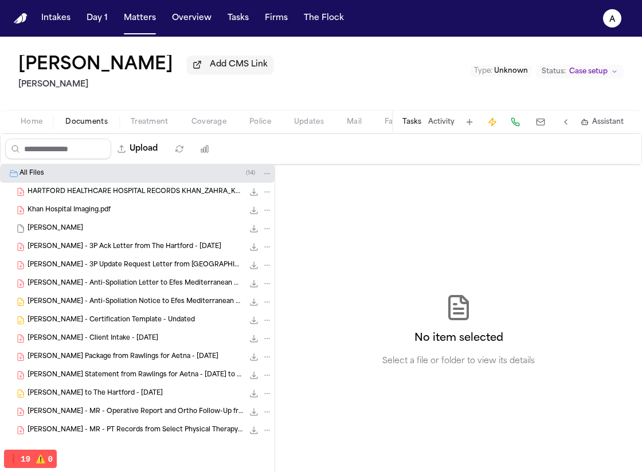
click at [538, 120] on button at bounding box center [540, 122] width 21 height 16
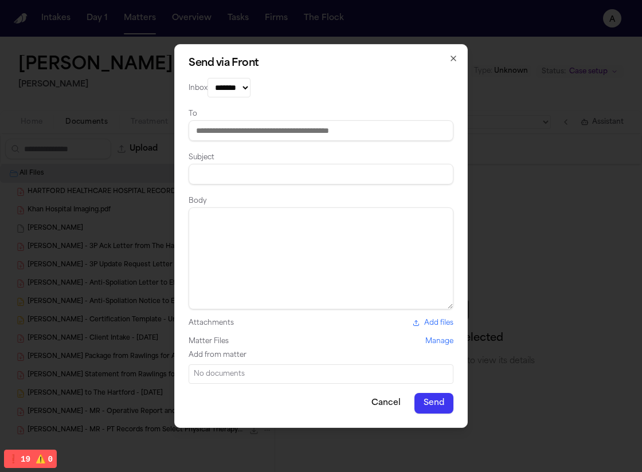
click at [269, 368] on div "No documents" at bounding box center [321, 373] width 265 height 19
click at [250, 376] on div "No documents" at bounding box center [321, 374] width 254 height 9
click at [217, 376] on div "No documents" at bounding box center [321, 374] width 254 height 9
click at [217, 379] on div "No documents" at bounding box center [321, 374] width 254 height 9
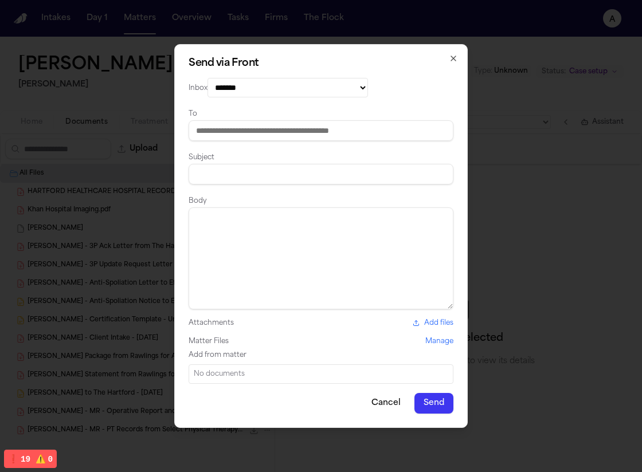
click at [186, 377] on div "**********" at bounding box center [320, 236] width 293 height 384
click at [207, 375] on div "No documents" at bounding box center [321, 374] width 254 height 9
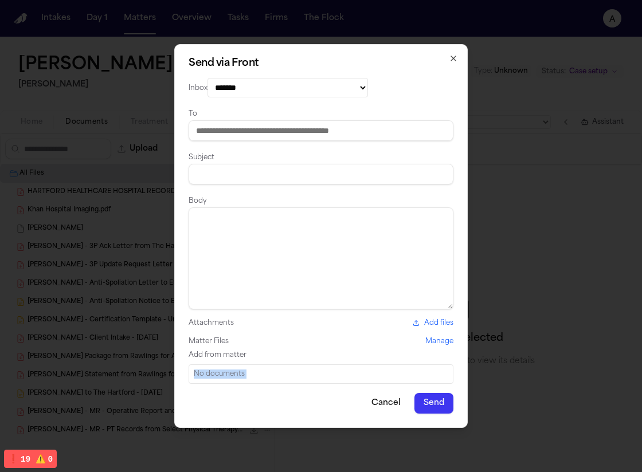
copy div "No documents"
drag, startPoint x: 287, startPoint y: 358, endPoint x: 300, endPoint y: 355, distance: 13.9
click at [287, 358] on div "Add from matter" at bounding box center [321, 355] width 265 height 9
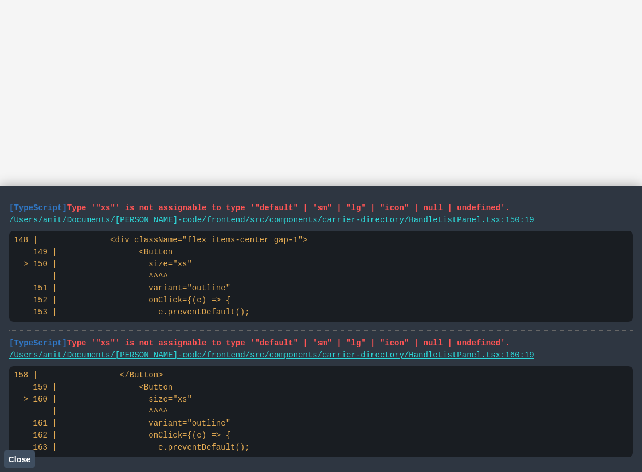
click at [26, 452] on button "Close" at bounding box center [19, 458] width 31 height 17
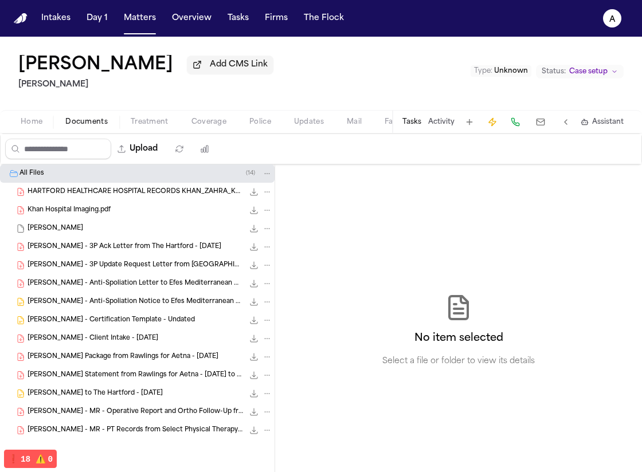
click at [539, 130] on button at bounding box center [540, 122] width 21 height 16
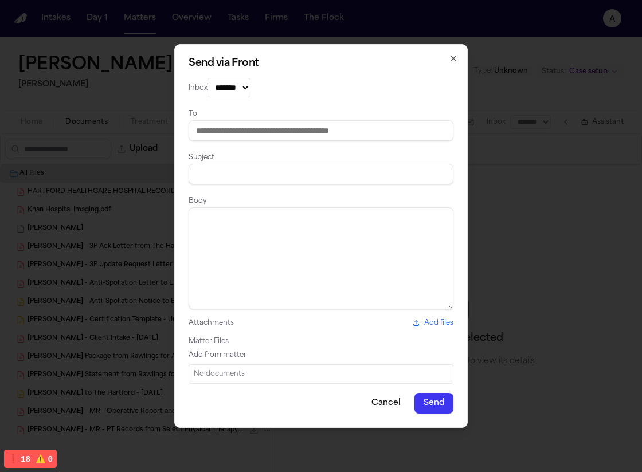
click at [222, 351] on div "Matter Files Add from matter No documents" at bounding box center [321, 360] width 265 height 47
click at [223, 360] on div "Add from matter" at bounding box center [321, 355] width 265 height 9
click at [215, 371] on div "No documents" at bounding box center [321, 374] width 254 height 9
click at [214, 376] on div "No documents" at bounding box center [321, 374] width 254 height 9
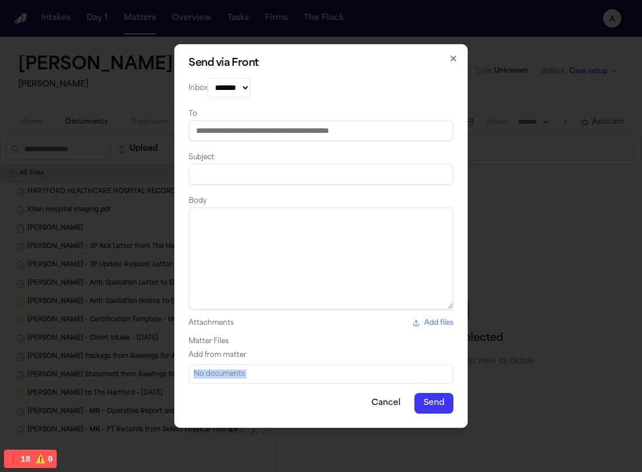
click at [214, 376] on div "No documents" at bounding box center [321, 374] width 254 height 9
click at [243, 346] on div "Matter Files" at bounding box center [321, 341] width 265 height 9
click at [363, 342] on div "Matter Files" at bounding box center [321, 341] width 265 height 9
click at [327, 85] on select "**********" at bounding box center [287, 87] width 160 height 19
click at [368, 85] on select "**********" at bounding box center [287, 87] width 160 height 19
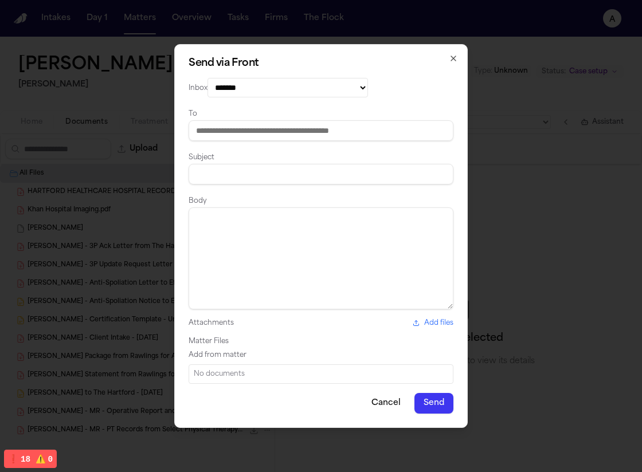
click at [254, 372] on div "No documents" at bounding box center [321, 374] width 254 height 9
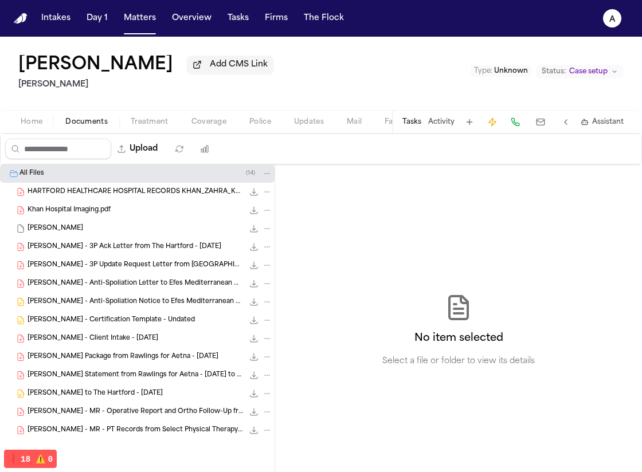
click at [207, 124] on span "Coverage" at bounding box center [208, 121] width 35 height 9
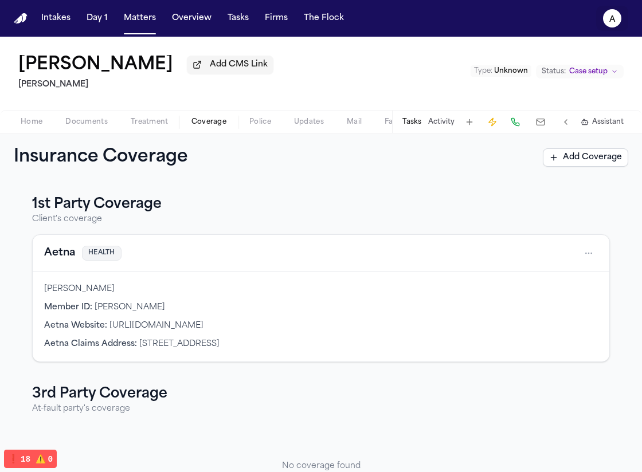
click at [621, 15] on button "a" at bounding box center [612, 18] width 32 height 25
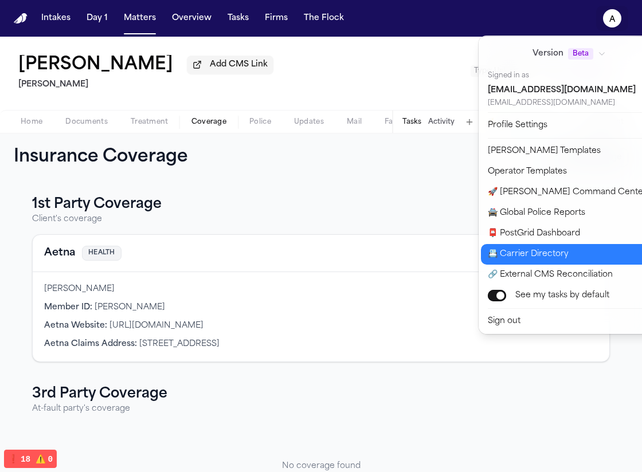
click at [582, 250] on button "📇 Carrier Directory" at bounding box center [576, 254] width 191 height 21
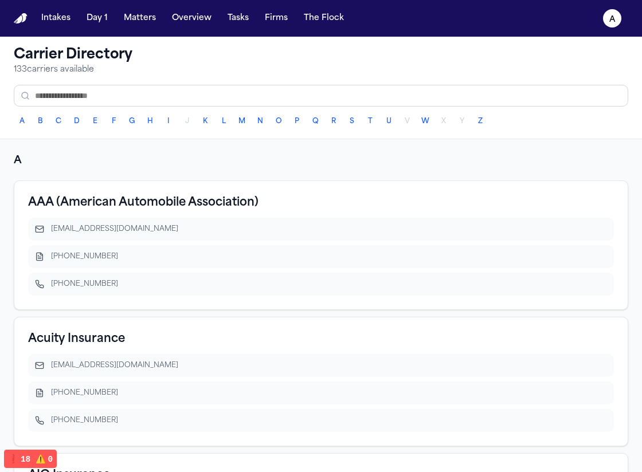
click at [142, 195] on h3 "AAA (American Automobile Association)" at bounding box center [143, 203] width 230 height 16
click at [119, 210] on h3 "AAA (American Automobile Association)" at bounding box center [143, 203] width 230 height 16
click at [109, 225] on div "claims@acg.aaa.com" at bounding box center [329, 229] width 556 height 9
click at [108, 226] on div "claims@acg.aaa.com" at bounding box center [329, 229] width 556 height 9
click at [109, 195] on h3 "AAA (American Automobile Association)" at bounding box center [143, 203] width 230 height 16
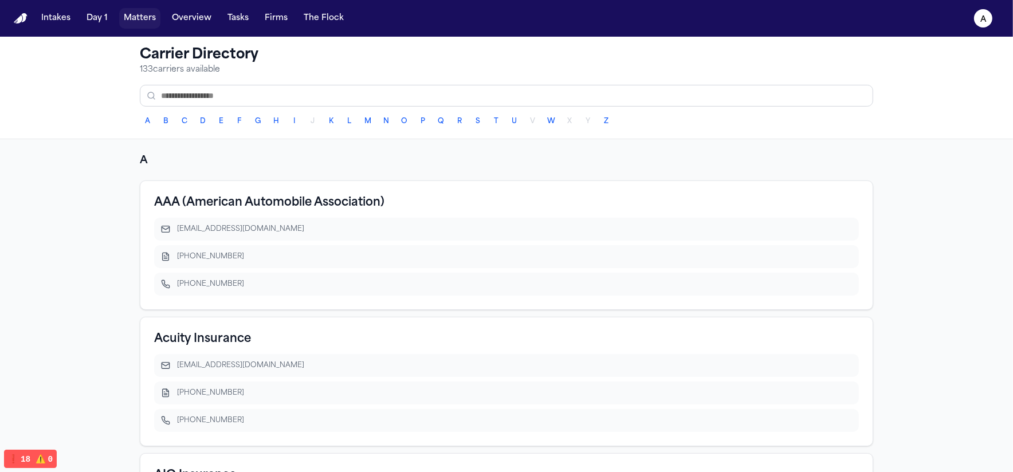
click at [134, 13] on button "Matters" at bounding box center [139, 18] width 41 height 21
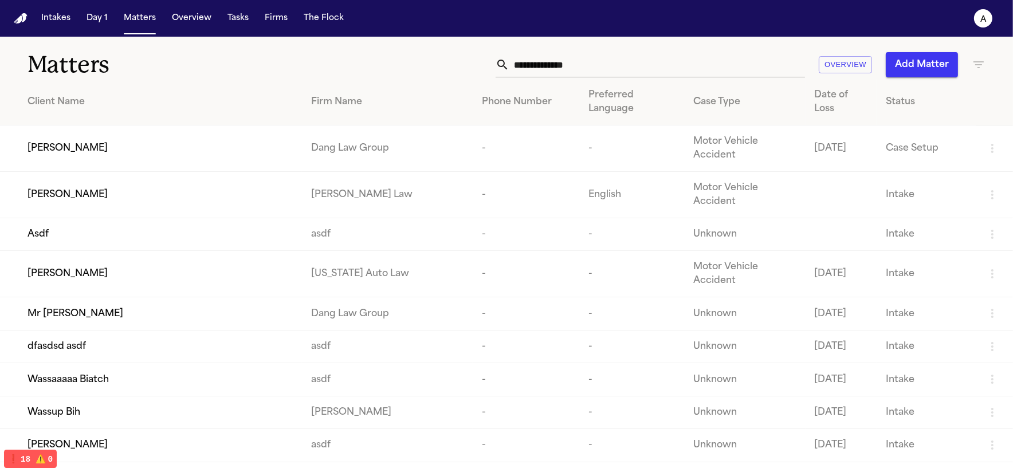
click at [74, 142] on span "[PERSON_NAME]" at bounding box center [68, 149] width 80 height 14
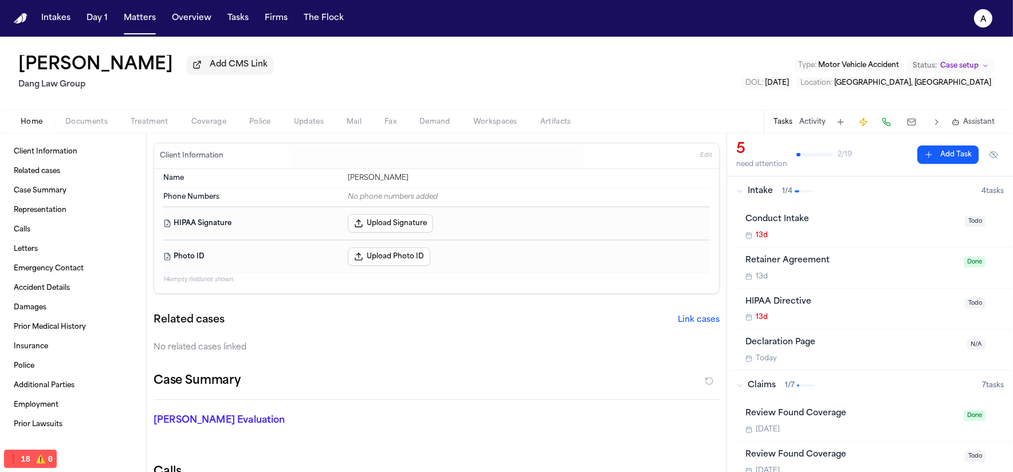
click at [116, 25] on div "Intakes Day 1 Matters Overview Tasks Firms The Flock" at bounding box center [193, 18] width 312 height 21
click at [145, 30] on nav "Intakes Day 1 Matters Overview Tasks Firms The Flock a" at bounding box center [506, 18] width 1013 height 37
click at [147, 24] on button "Matters" at bounding box center [139, 18] width 41 height 21
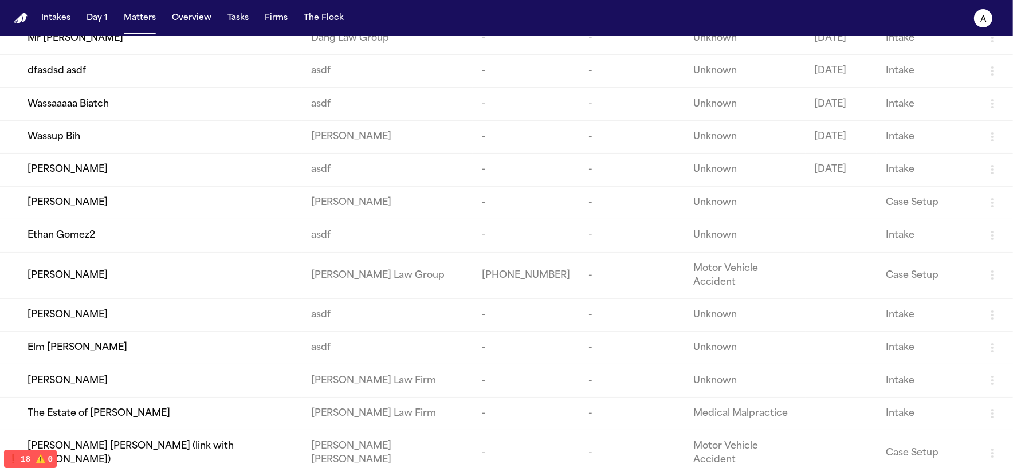
scroll to position [276, 0]
click at [92, 268] on span "[PERSON_NAME]" at bounding box center [68, 275] width 80 height 14
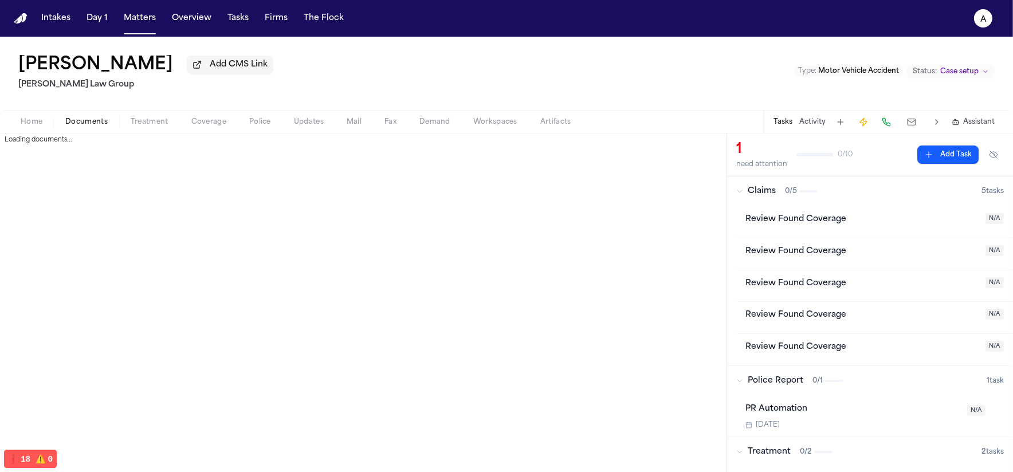
click at [91, 125] on span "Documents" at bounding box center [86, 121] width 42 height 9
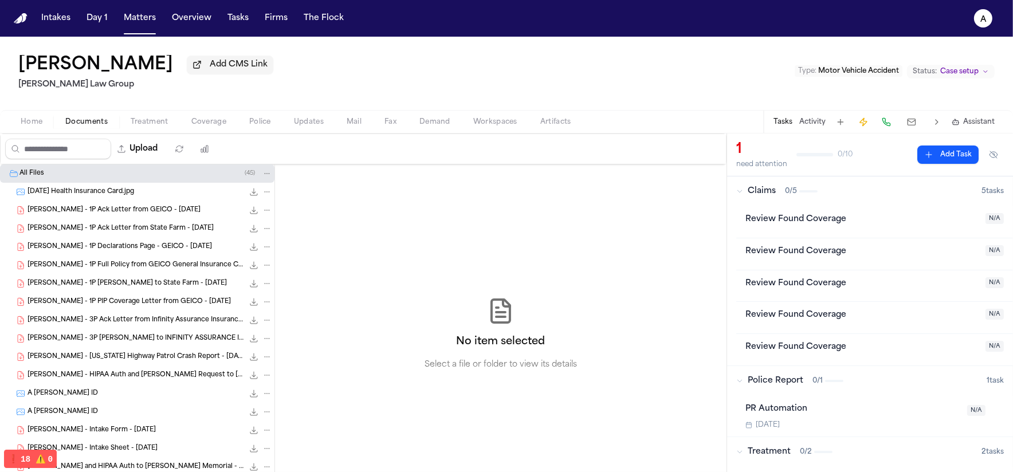
click at [641, 125] on button at bounding box center [911, 122] width 21 height 16
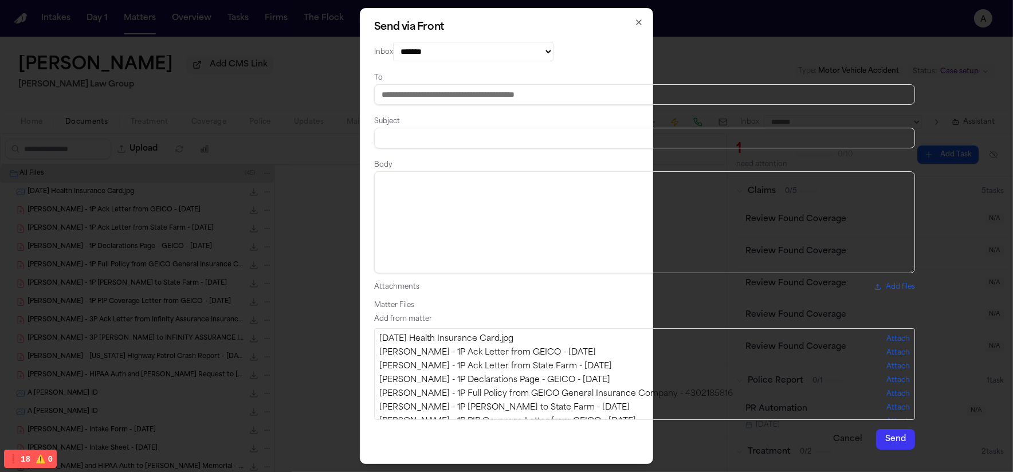
click at [411, 104] on input at bounding box center [644, 94] width 541 height 21
click at [423, 53] on select "**********" at bounding box center [473, 51] width 160 height 19
click at [393, 42] on select "**********" at bounding box center [473, 51] width 160 height 19
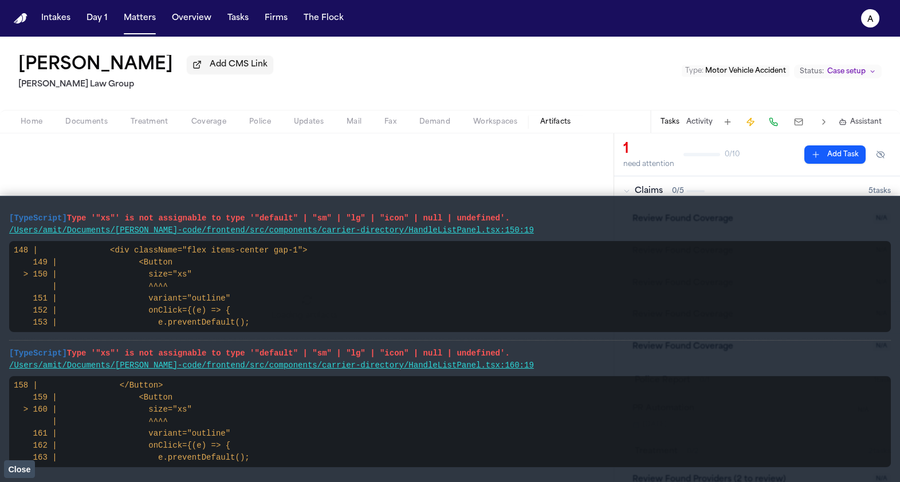
click at [550, 124] on span "Artifacts" at bounding box center [555, 121] width 31 height 9
click at [22, 471] on button "Close" at bounding box center [19, 469] width 31 height 17
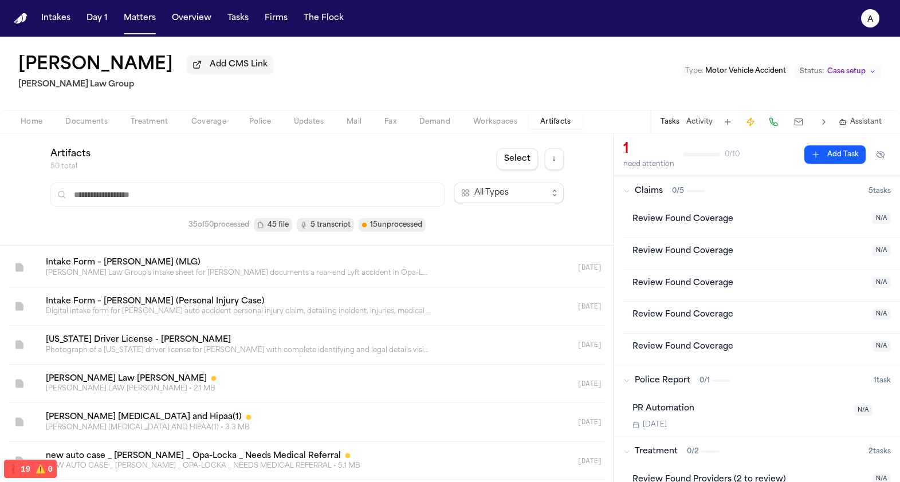
click at [183, 199] on input "text" at bounding box center [247, 195] width 394 height 24
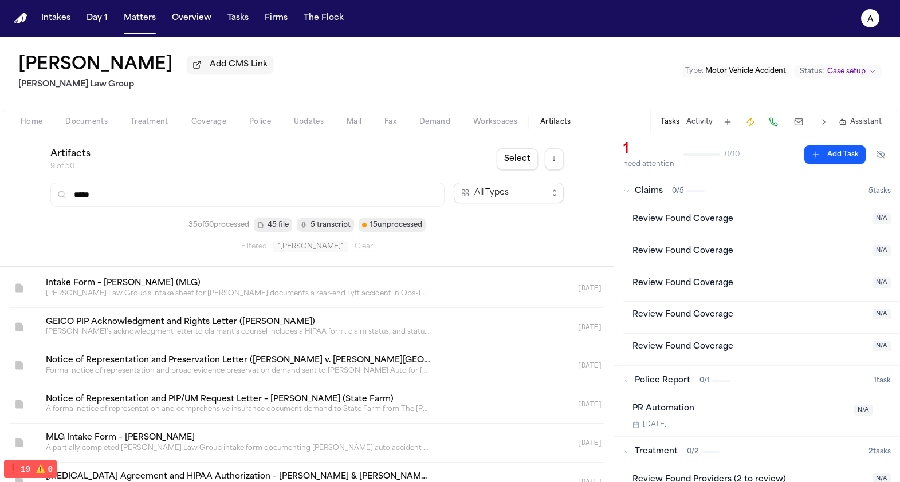
type input "*****"
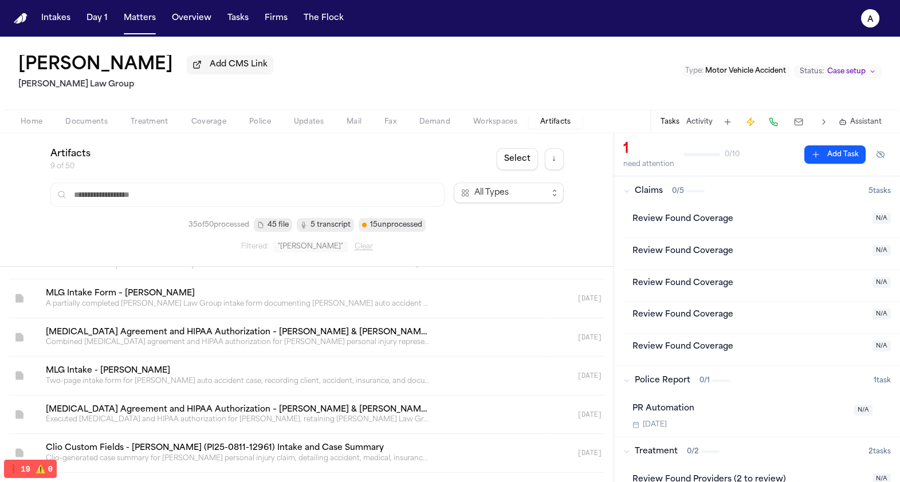
scroll to position [802, 0]
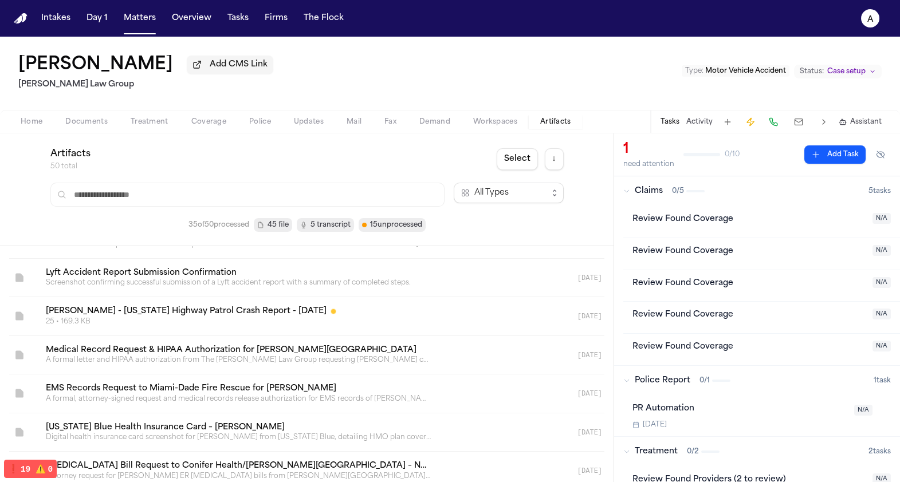
click at [332, 226] on span "5 transcript" at bounding box center [331, 224] width 40 height 11
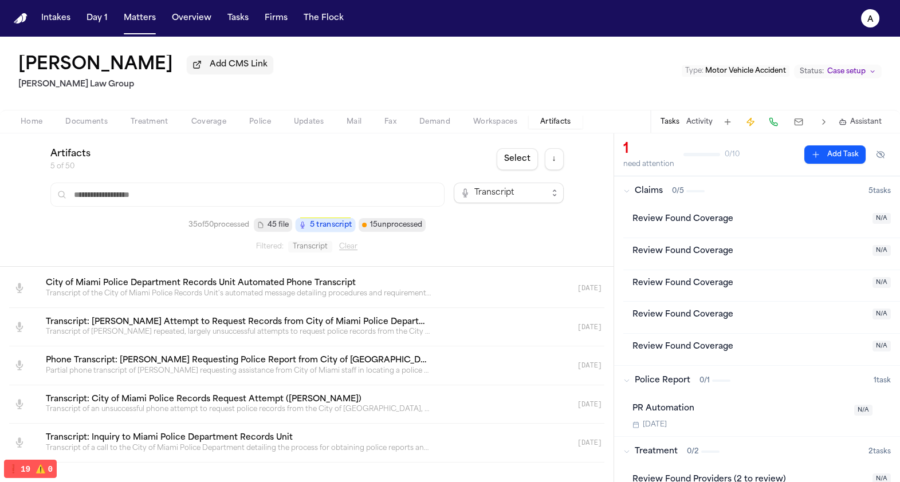
click at [319, 225] on span "5 transcript" at bounding box center [330, 225] width 42 height 12
click at [262, 229] on icon "button" at bounding box center [260, 225] width 7 height 7
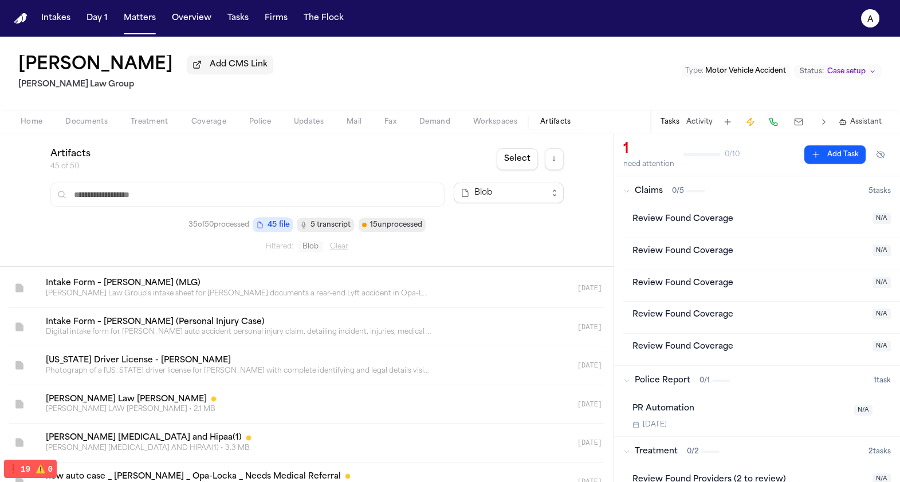
click at [393, 230] on span "15 unprocessed" at bounding box center [396, 224] width 52 height 11
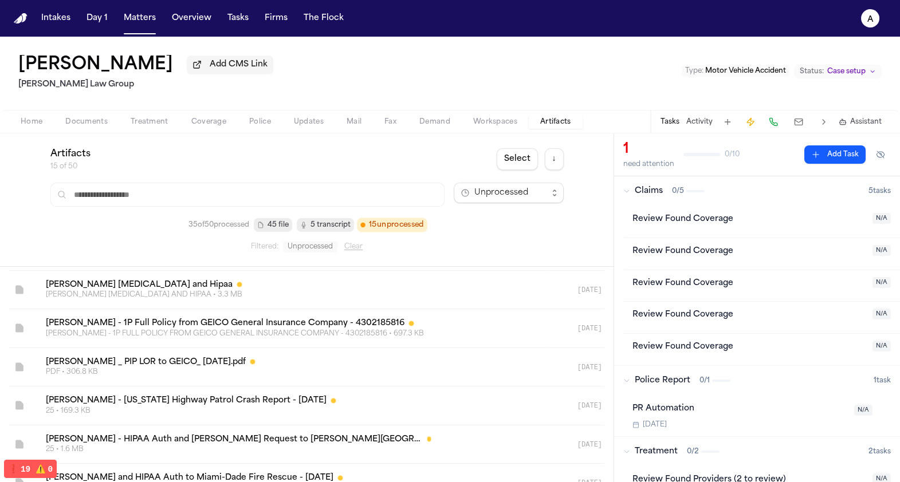
scroll to position [377, 0]
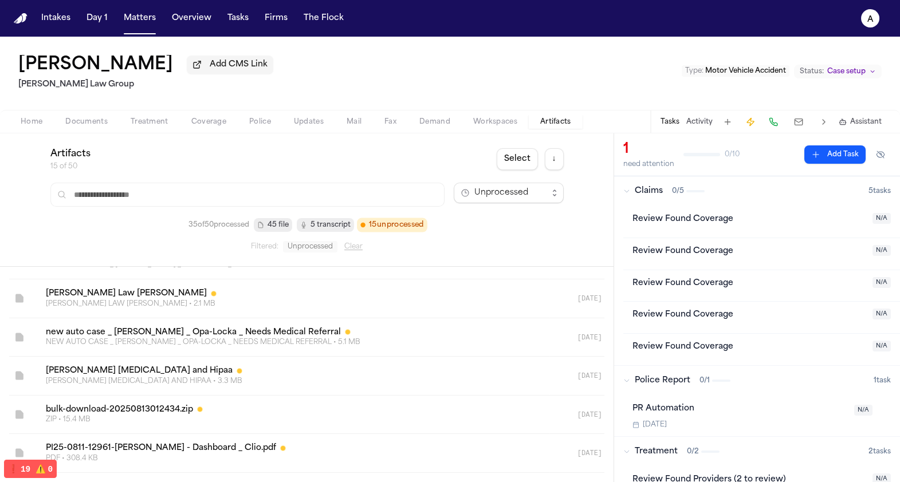
click at [265, 223] on span "45 file" at bounding box center [273, 225] width 38 height 14
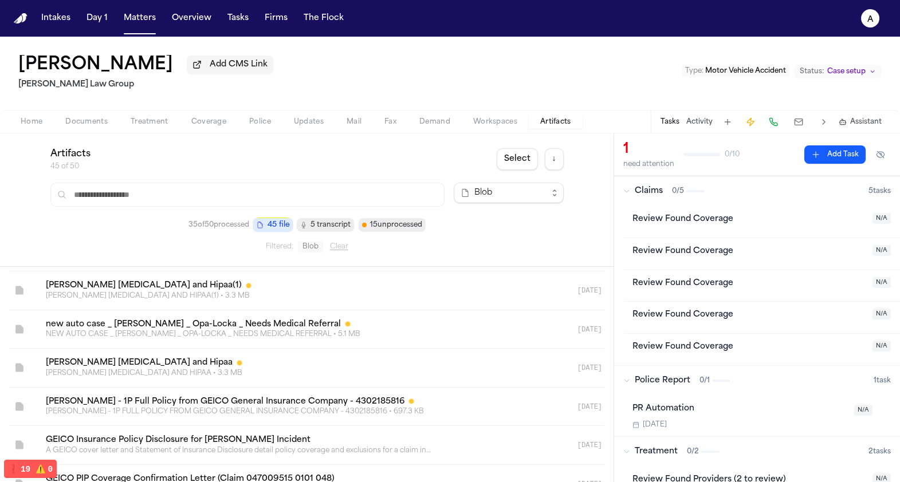
scroll to position [0, 0]
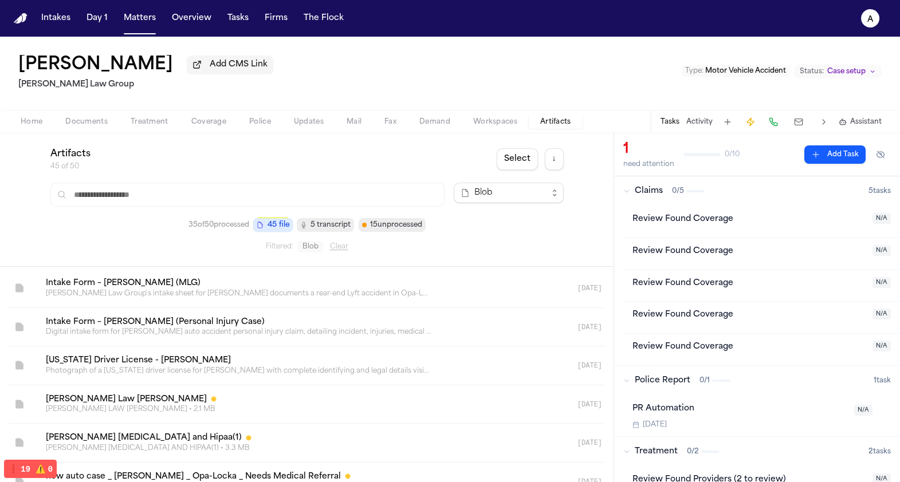
click at [138, 192] on input "text" at bounding box center [247, 195] width 394 height 24
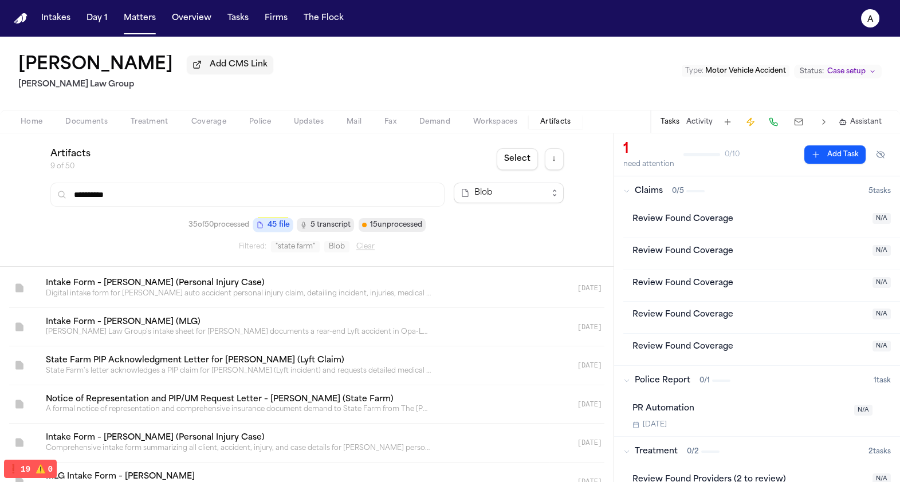
type input "**********"
click at [320, 229] on span "5 transcript" at bounding box center [331, 224] width 40 height 11
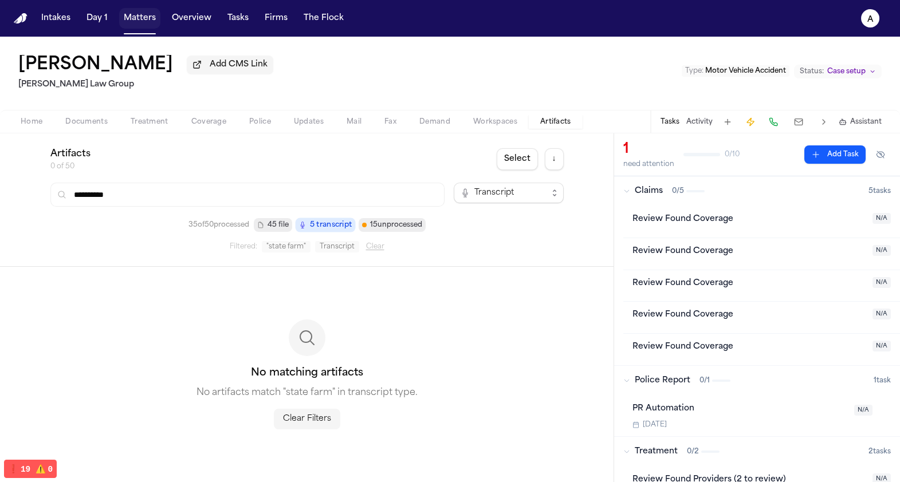
click at [124, 19] on button "Matters" at bounding box center [139, 18] width 41 height 21
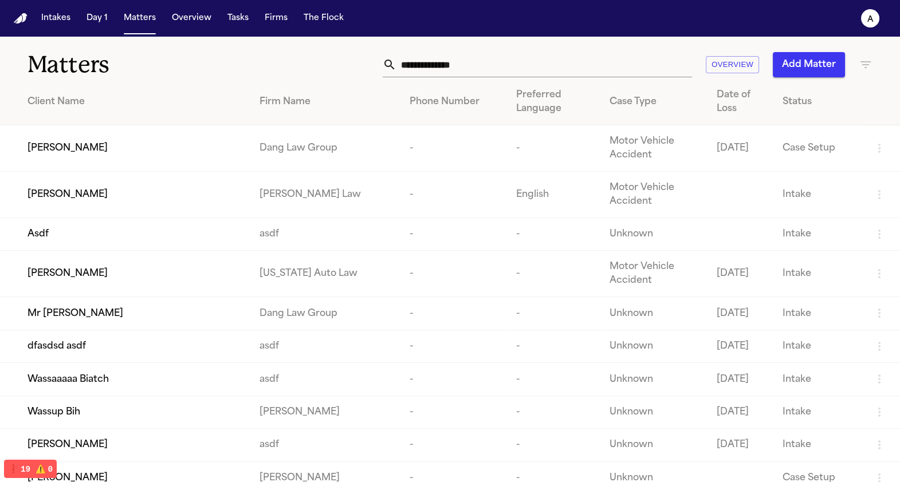
click at [539, 76] on input "text" at bounding box center [545, 64] width 296 height 25
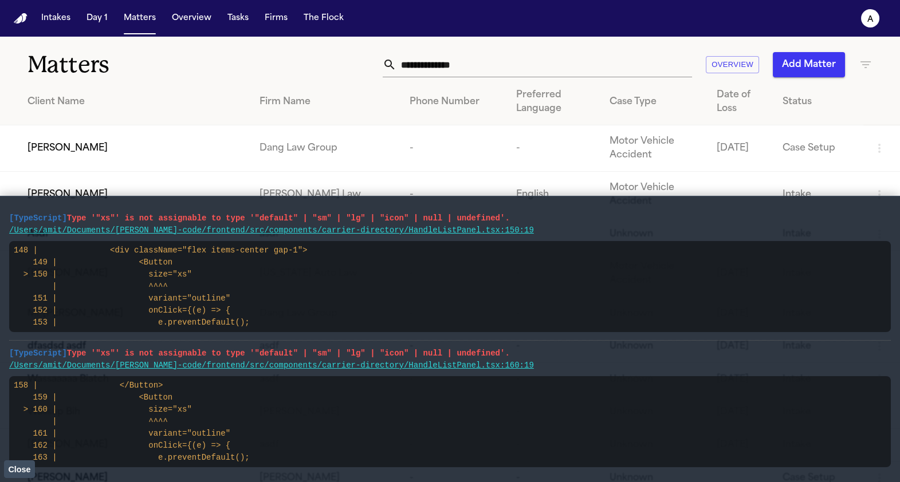
click at [89, 152] on span "[PERSON_NAME]" at bounding box center [68, 149] width 80 height 14
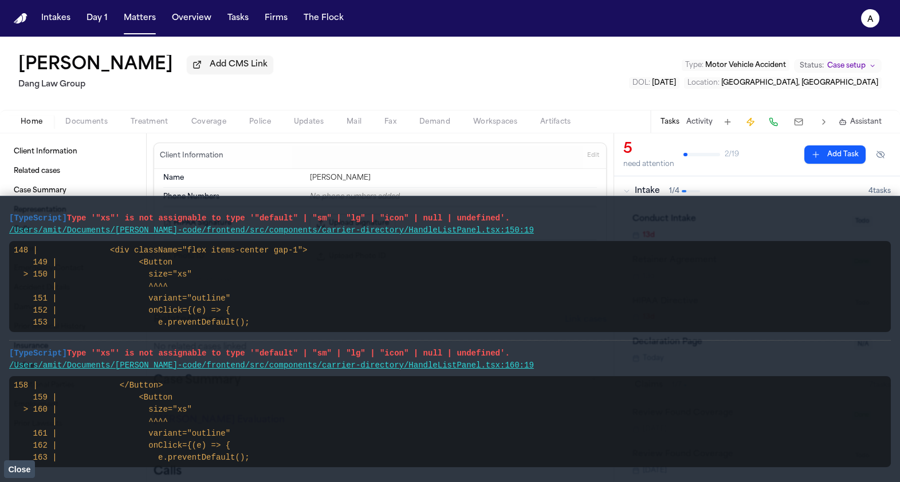
click at [21, 469] on span "Close" at bounding box center [19, 469] width 22 height 9
